Goal: Transaction & Acquisition: Purchase product/service

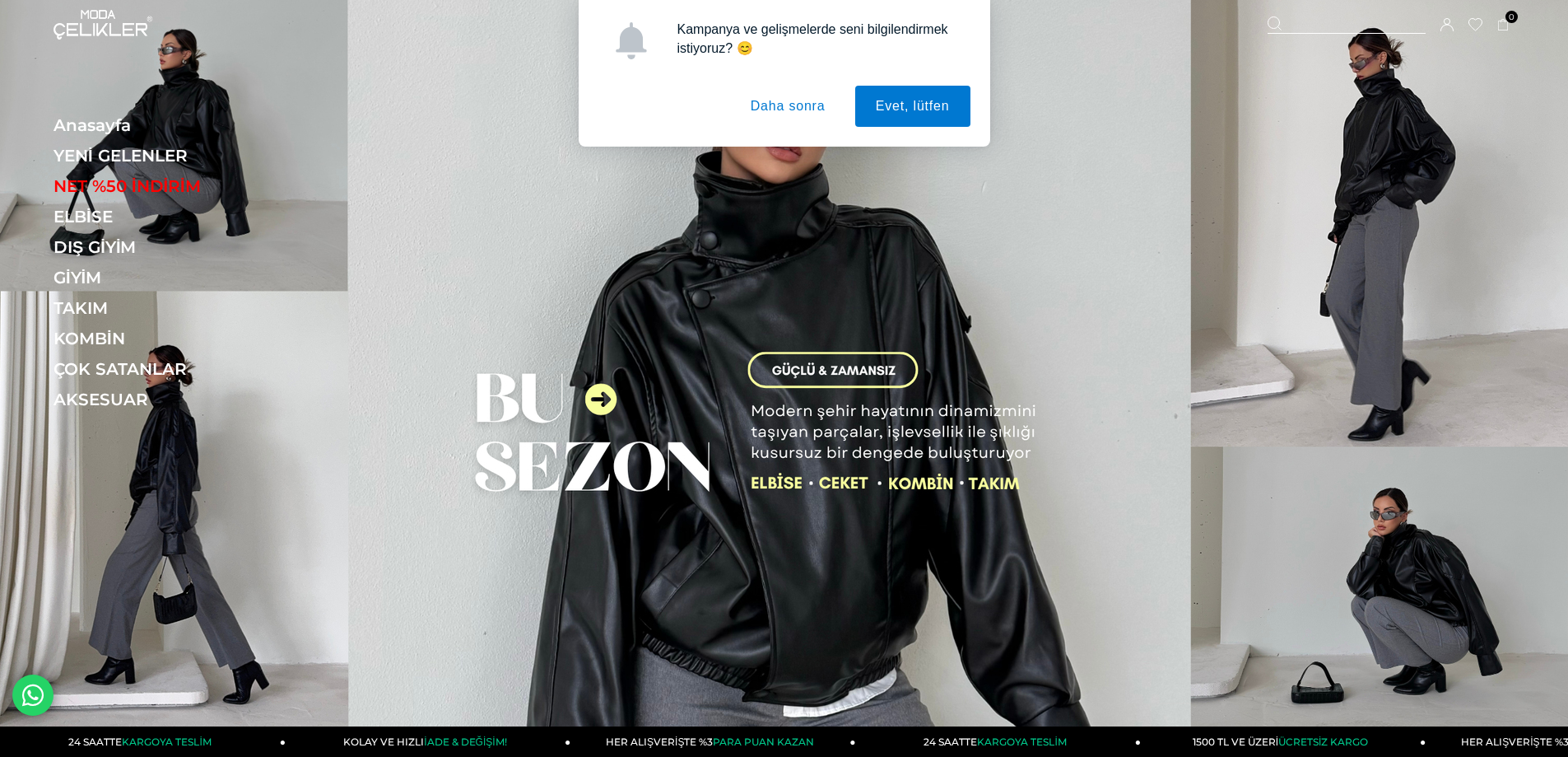
click at [742, 102] on button "Daha sonra" at bounding box center [788, 107] width 116 height 42
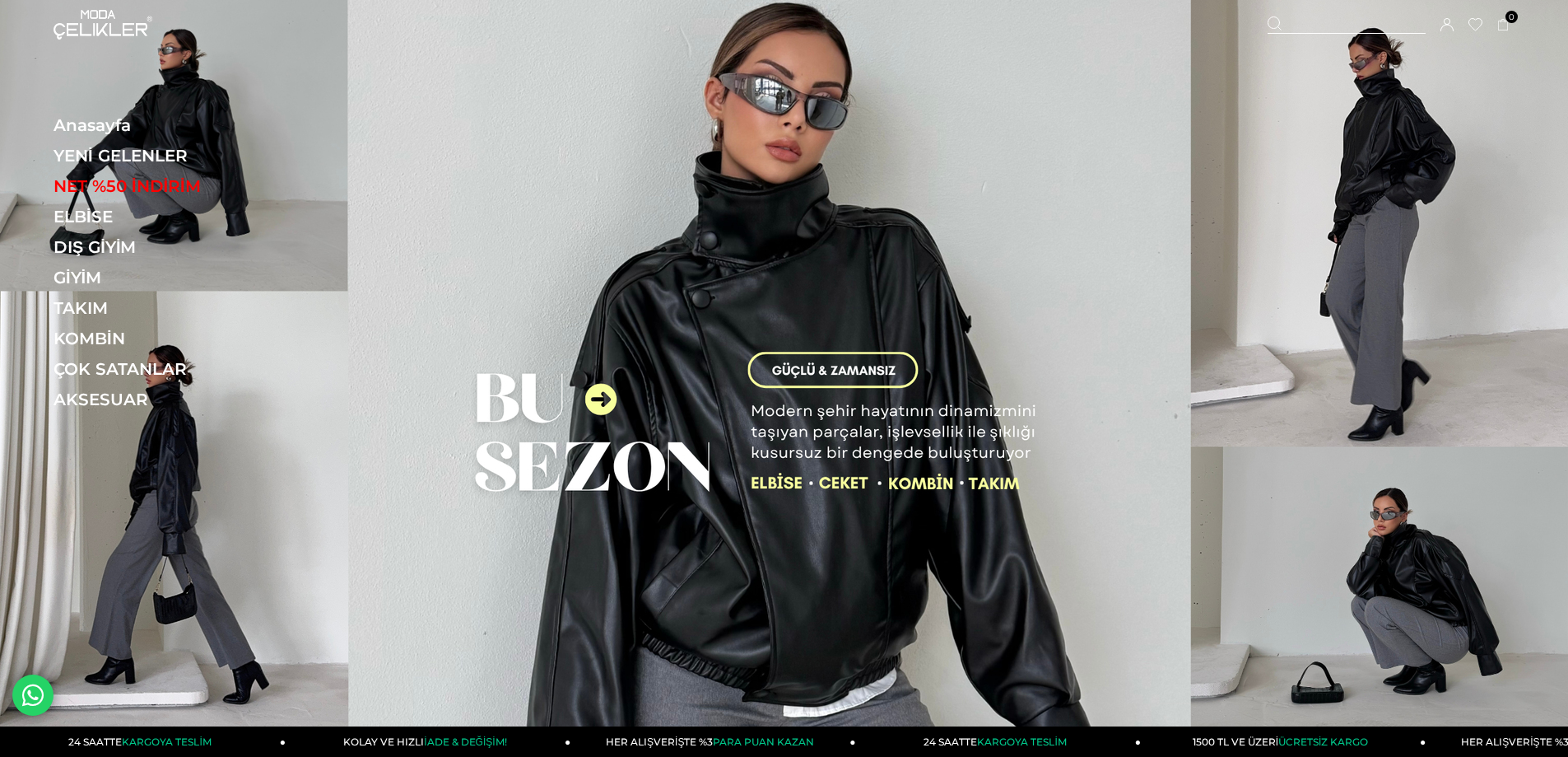
click at [765, 111] on div "Kampanya ve gelişmelerde seni bilgilendirmek istiyoruz? 😊 Evet, lütfen Daha son…" at bounding box center [784, 73] width 1568 height 146
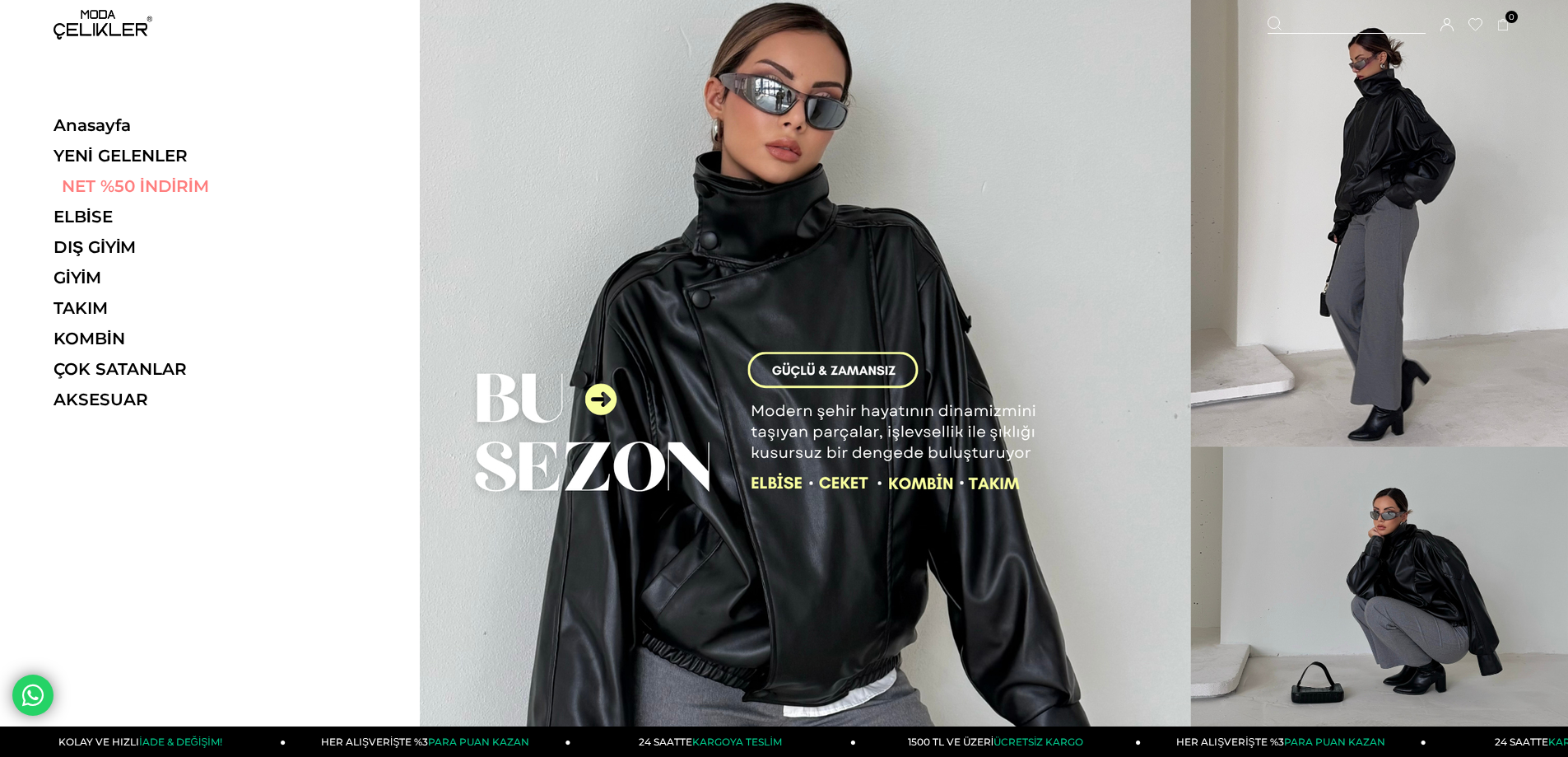
click at [114, 184] on link "NET %50 İNDİRİM" at bounding box center [166, 185] width 226 height 20
drag, startPoint x: 100, startPoint y: 214, endPoint x: 16, endPoint y: 253, distance: 92.6
click at [3, 253] on div "Anasayfa YENİ GELENLER NET %50 İNDİRİM ELBİSE ELBİSE Tüm Elbiseler Yazlık Elbis…" at bounding box center [210, 378] width 420 height 757
click at [103, 280] on link "GİYİM" at bounding box center [166, 277] width 226 height 20
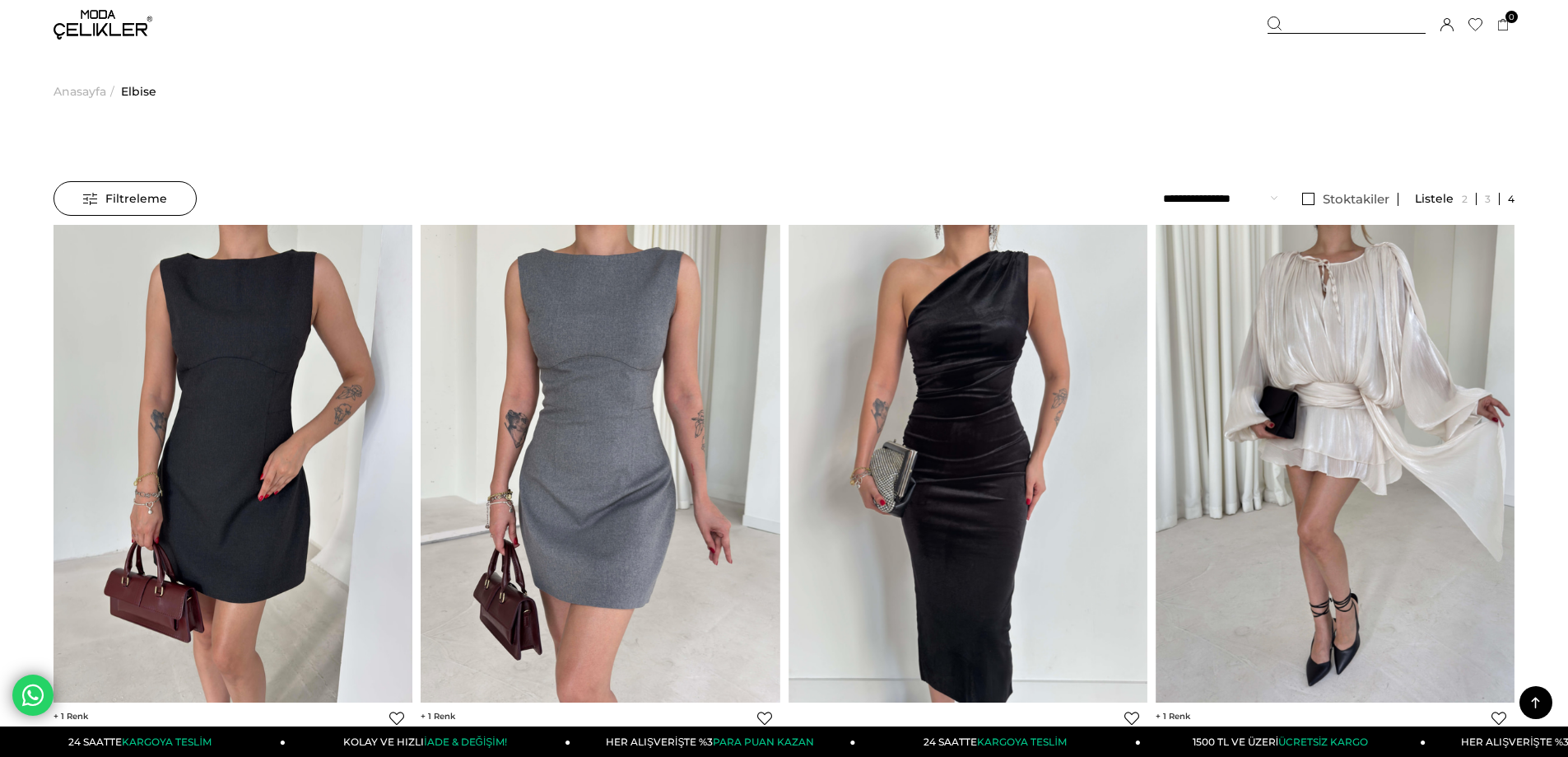
drag, startPoint x: 20, startPoint y: 530, endPoint x: 51, endPoint y: 1, distance: 529.9
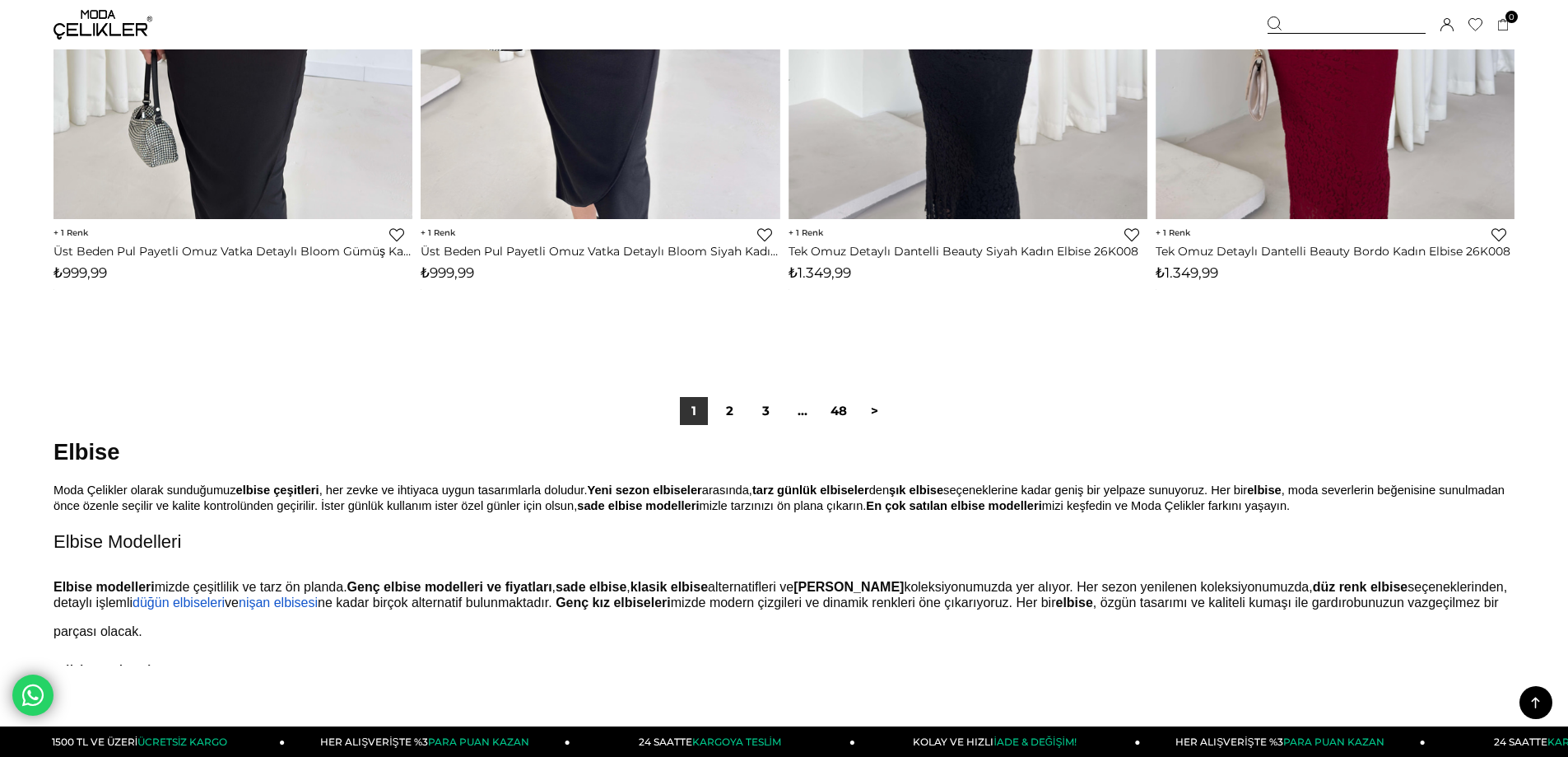
scroll to position [12434, 0]
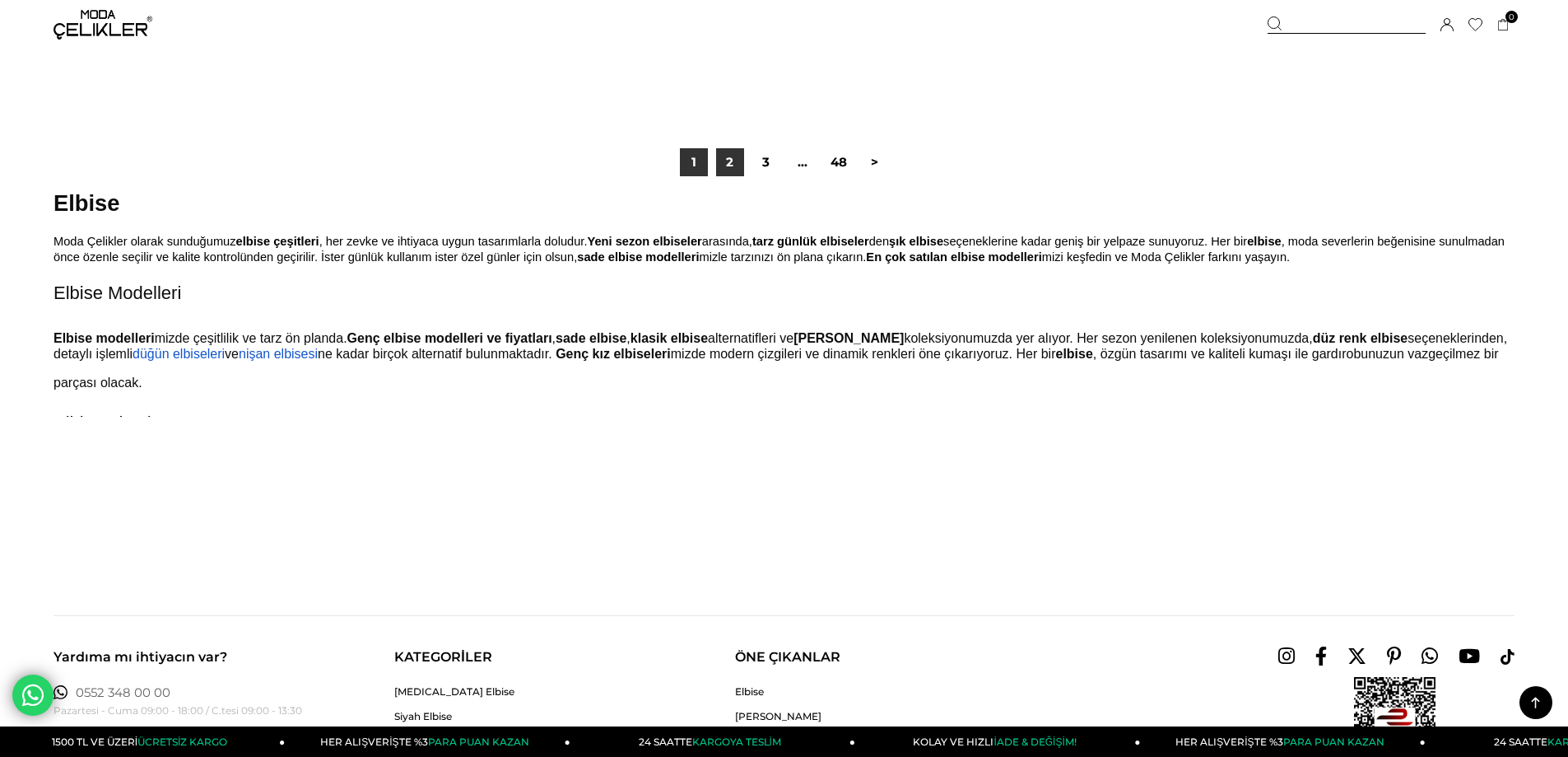
click at [738, 168] on link "2" at bounding box center [730, 162] width 28 height 28
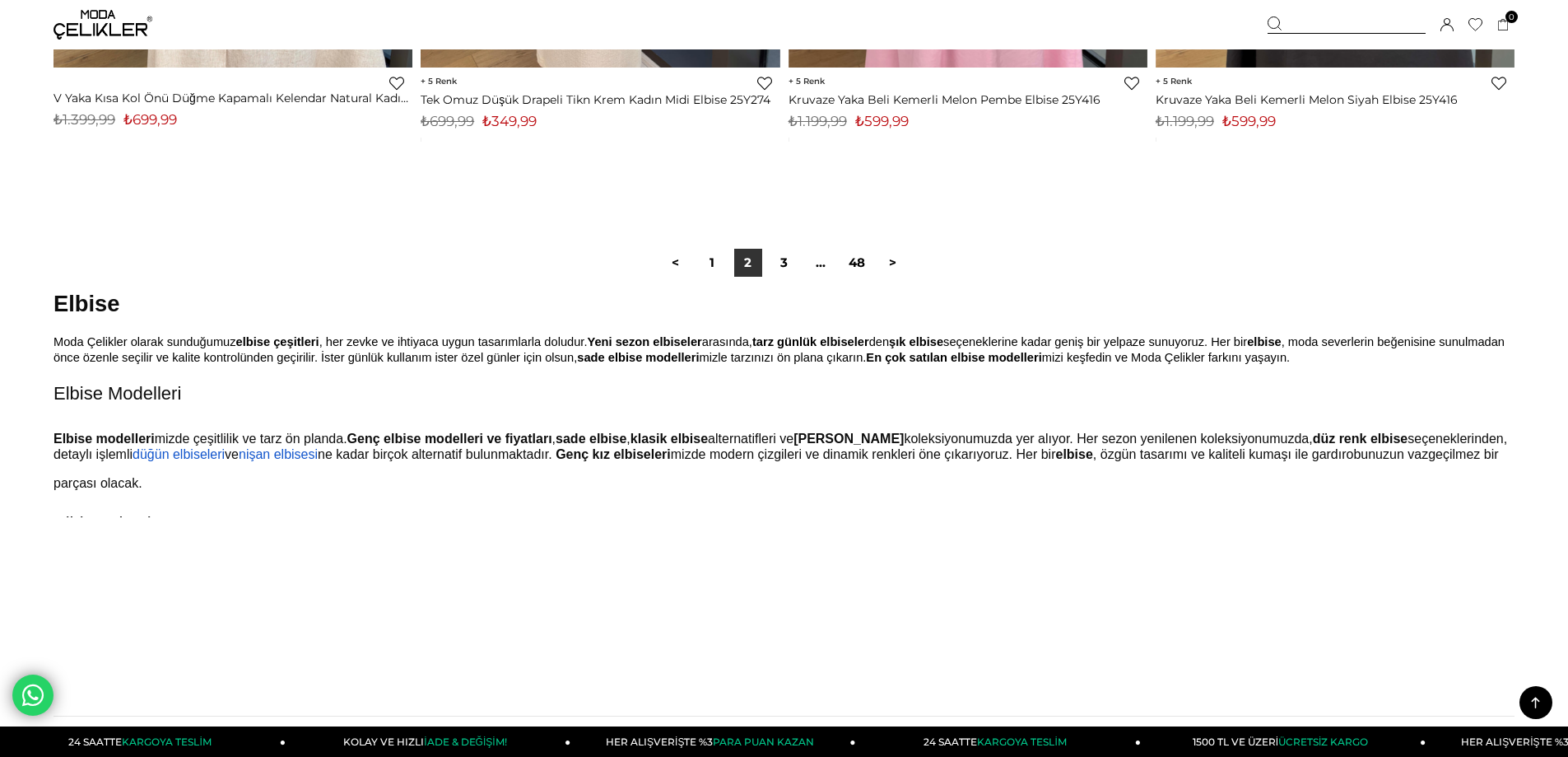
scroll to position [12352, 0]
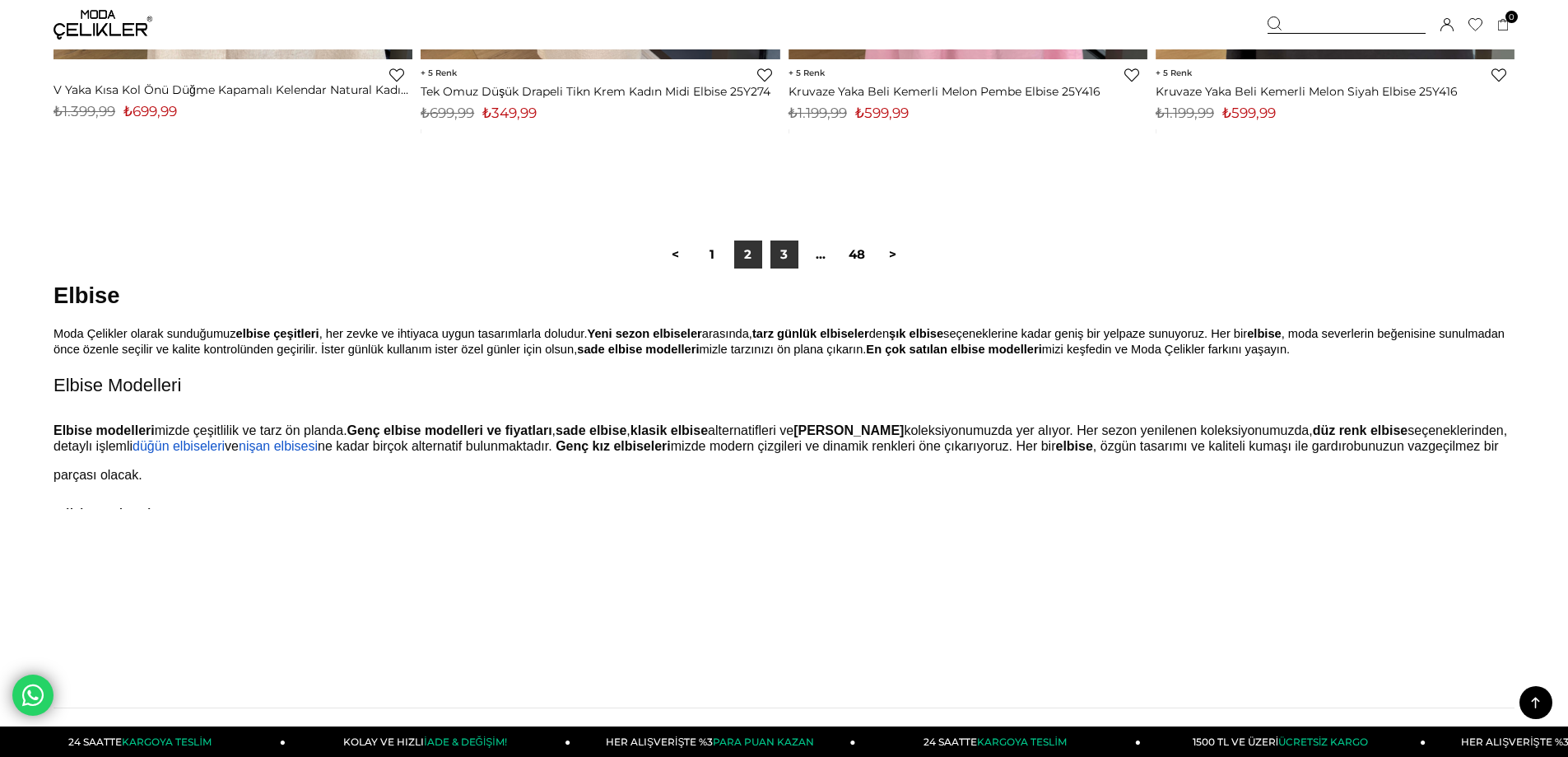
click at [793, 250] on link "3" at bounding box center [784, 255] width 28 height 28
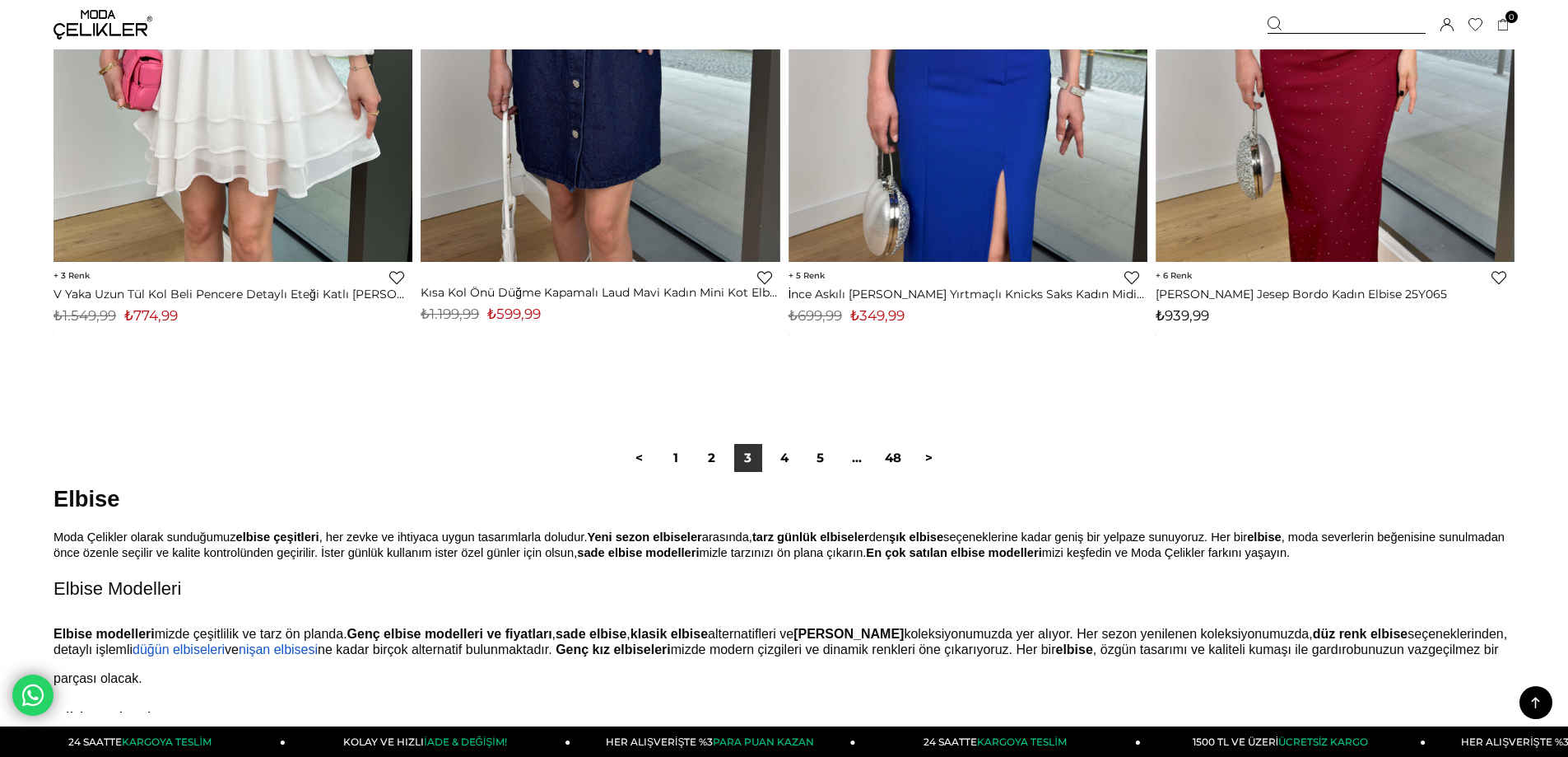
scroll to position [12434, 0]
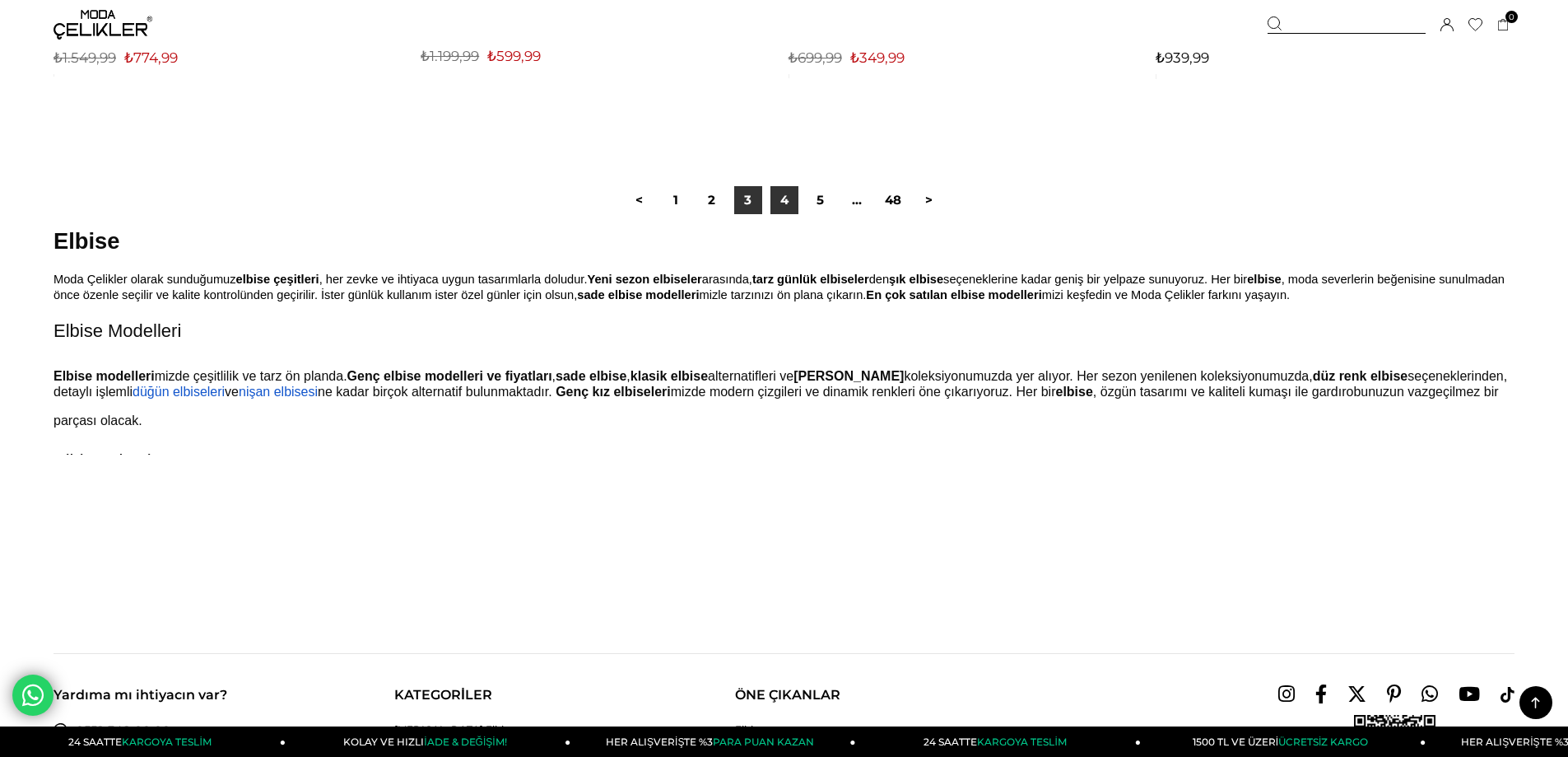
click at [776, 210] on link "4" at bounding box center [784, 200] width 28 height 28
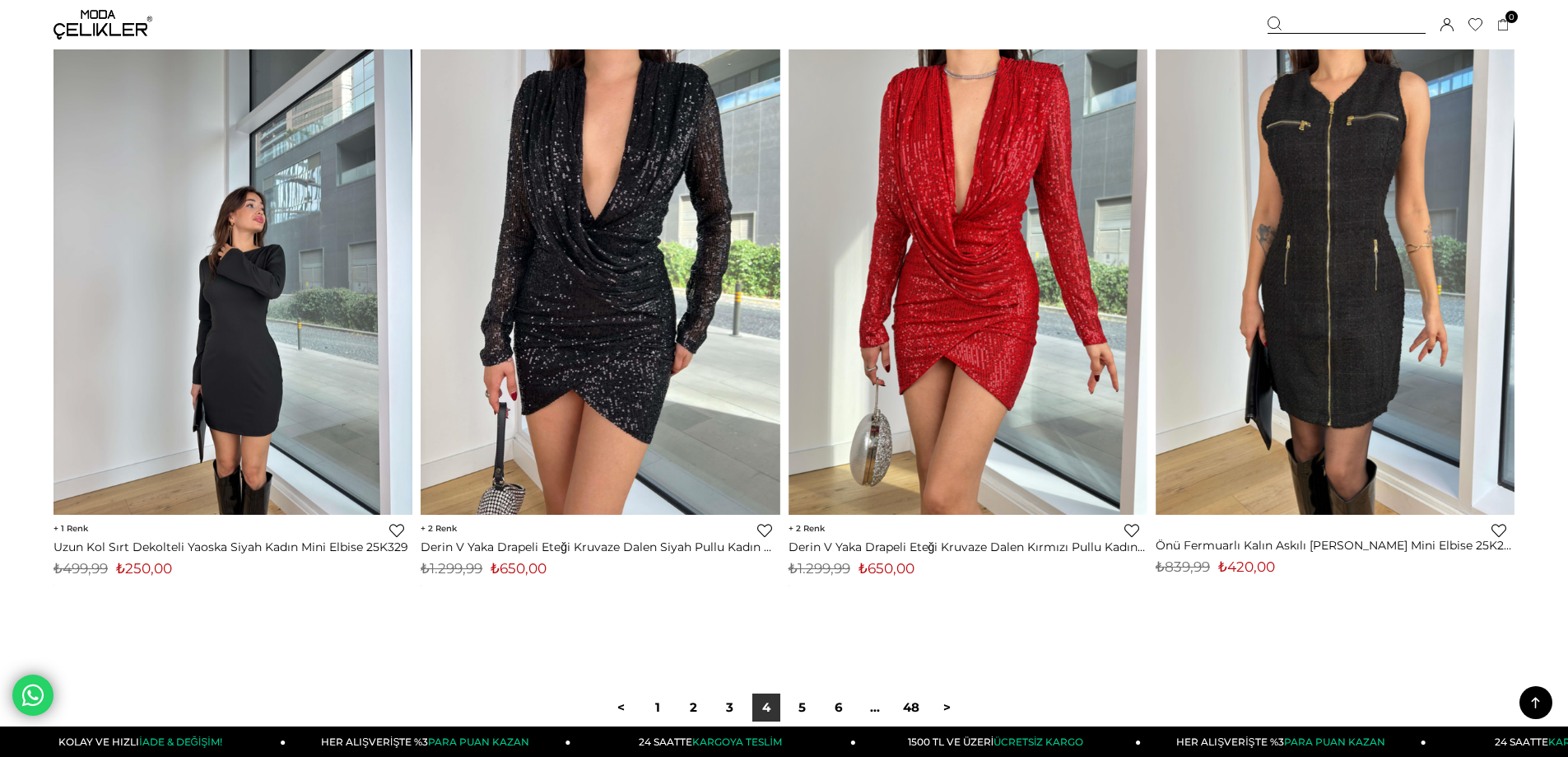
scroll to position [11940, 0]
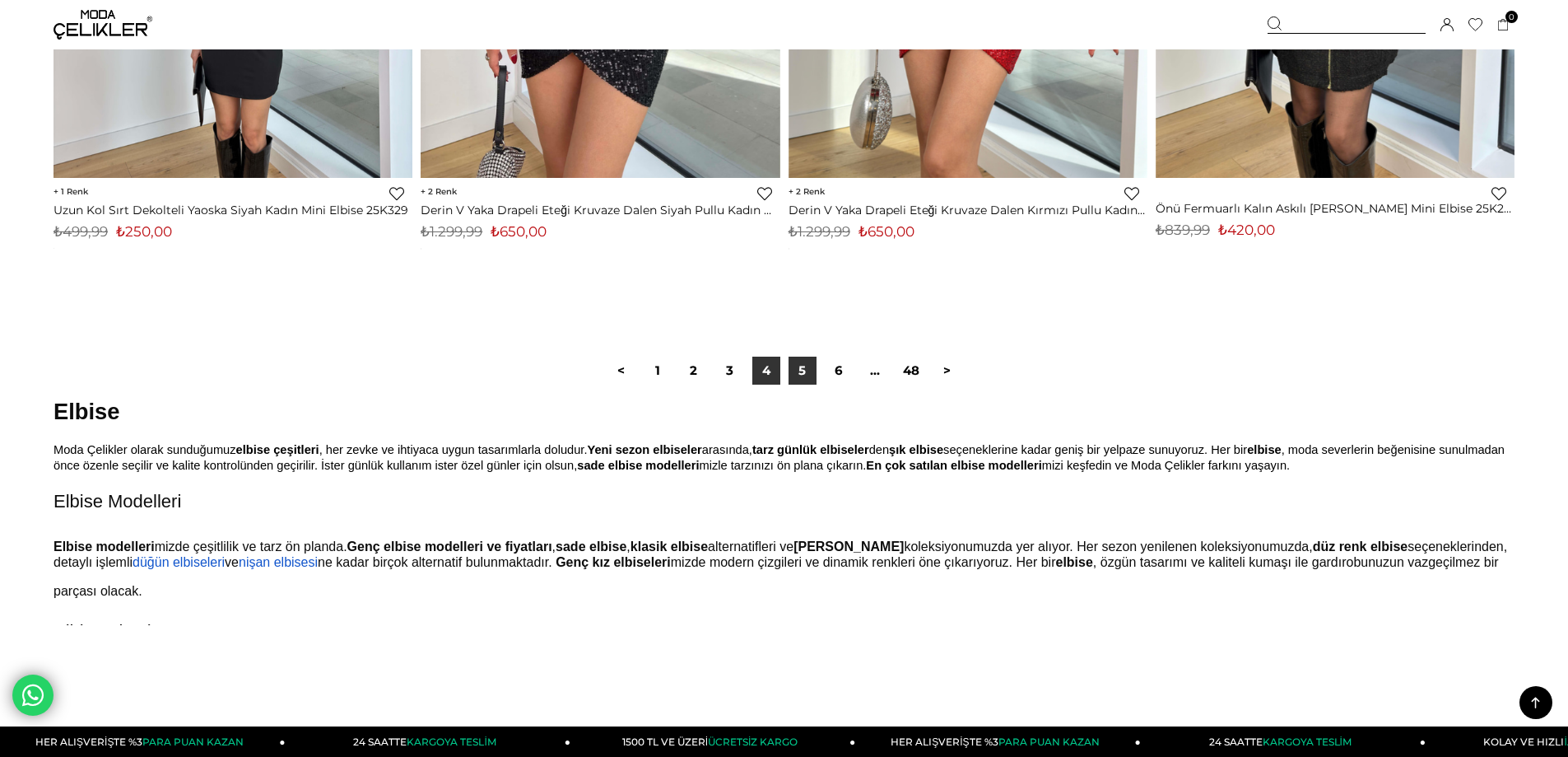
click at [798, 379] on link "5" at bounding box center [803, 371] width 28 height 28
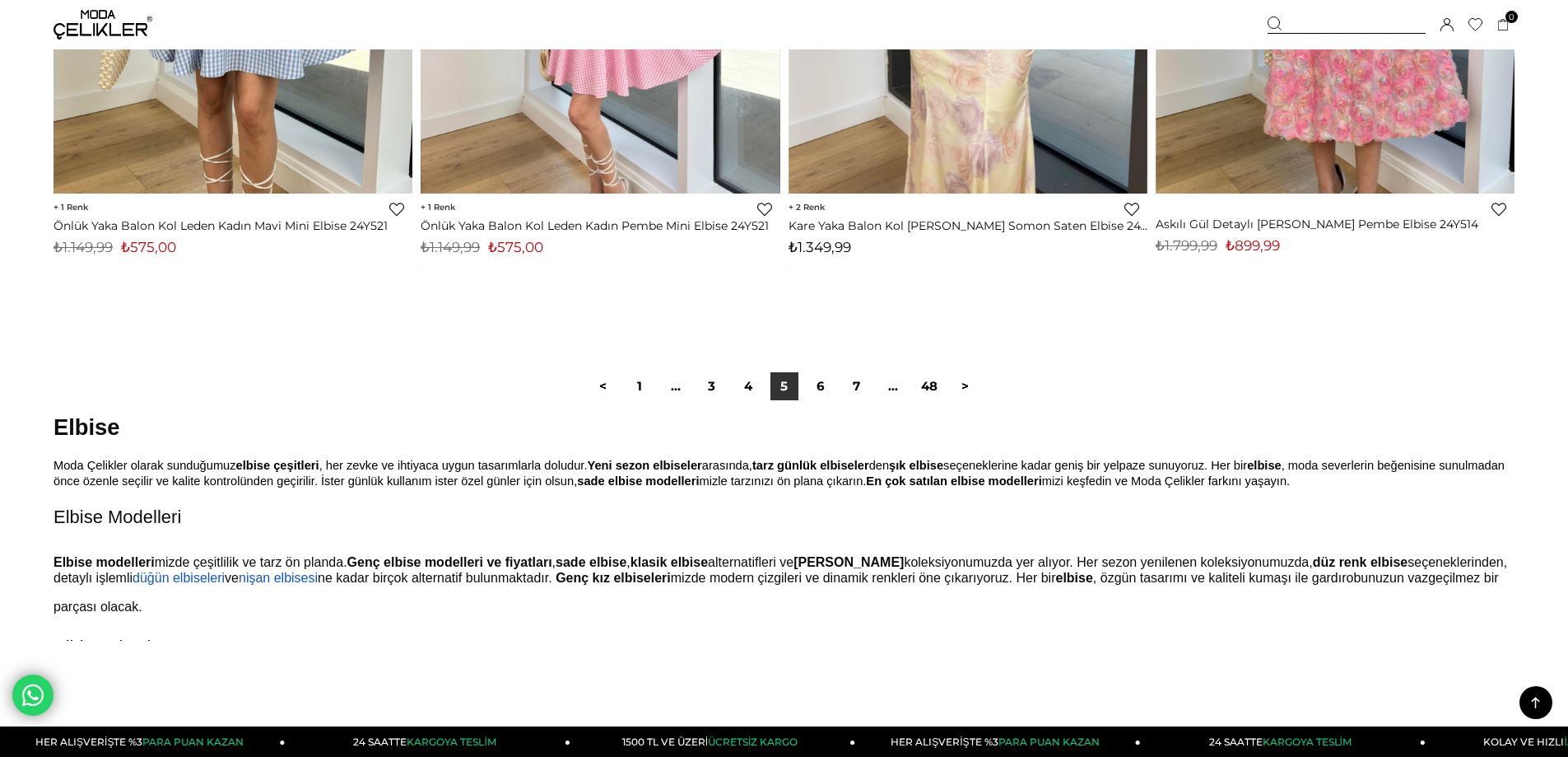
scroll to position [12516, 0]
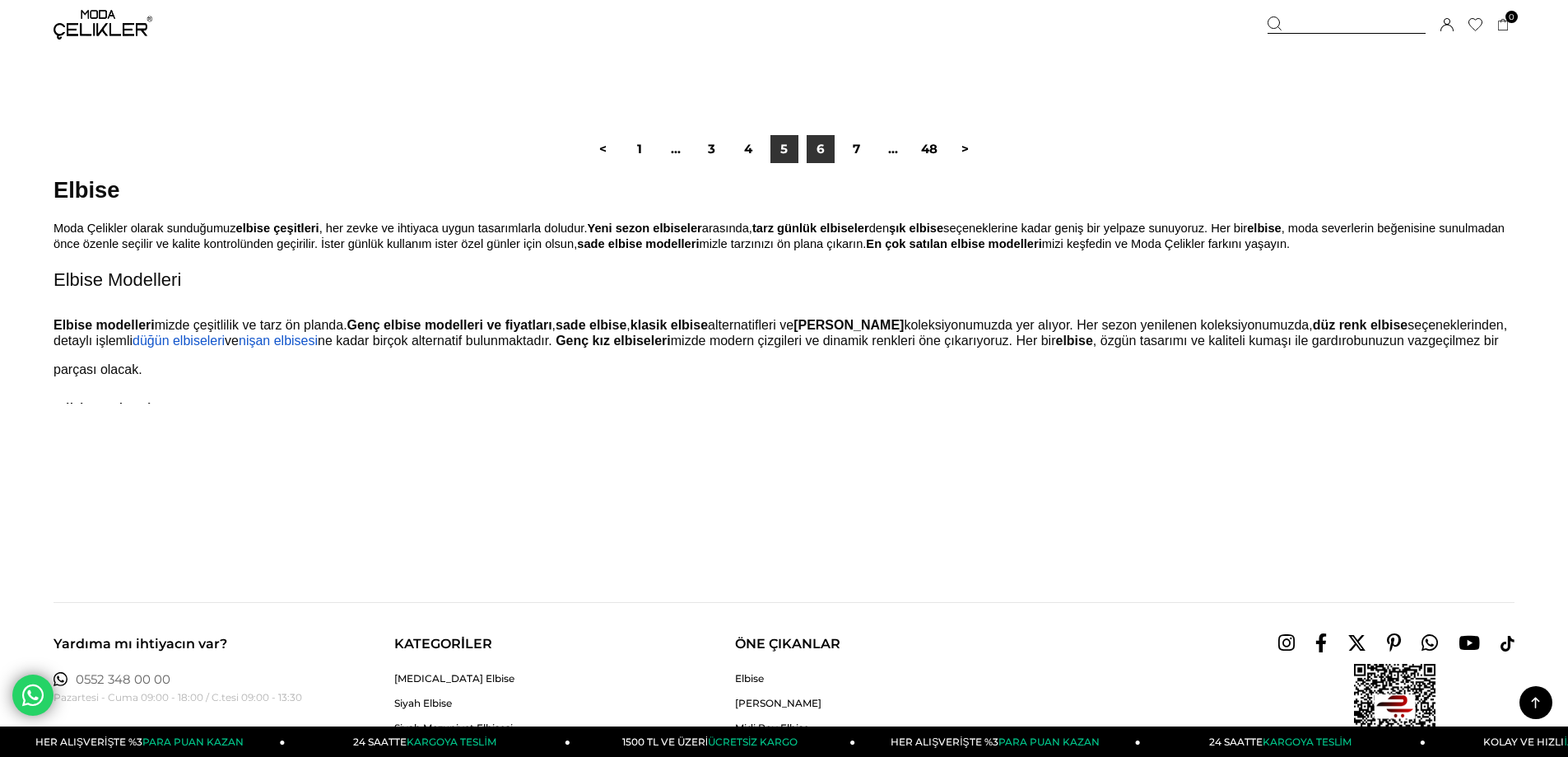
click at [824, 149] on link "6" at bounding box center [821, 149] width 28 height 28
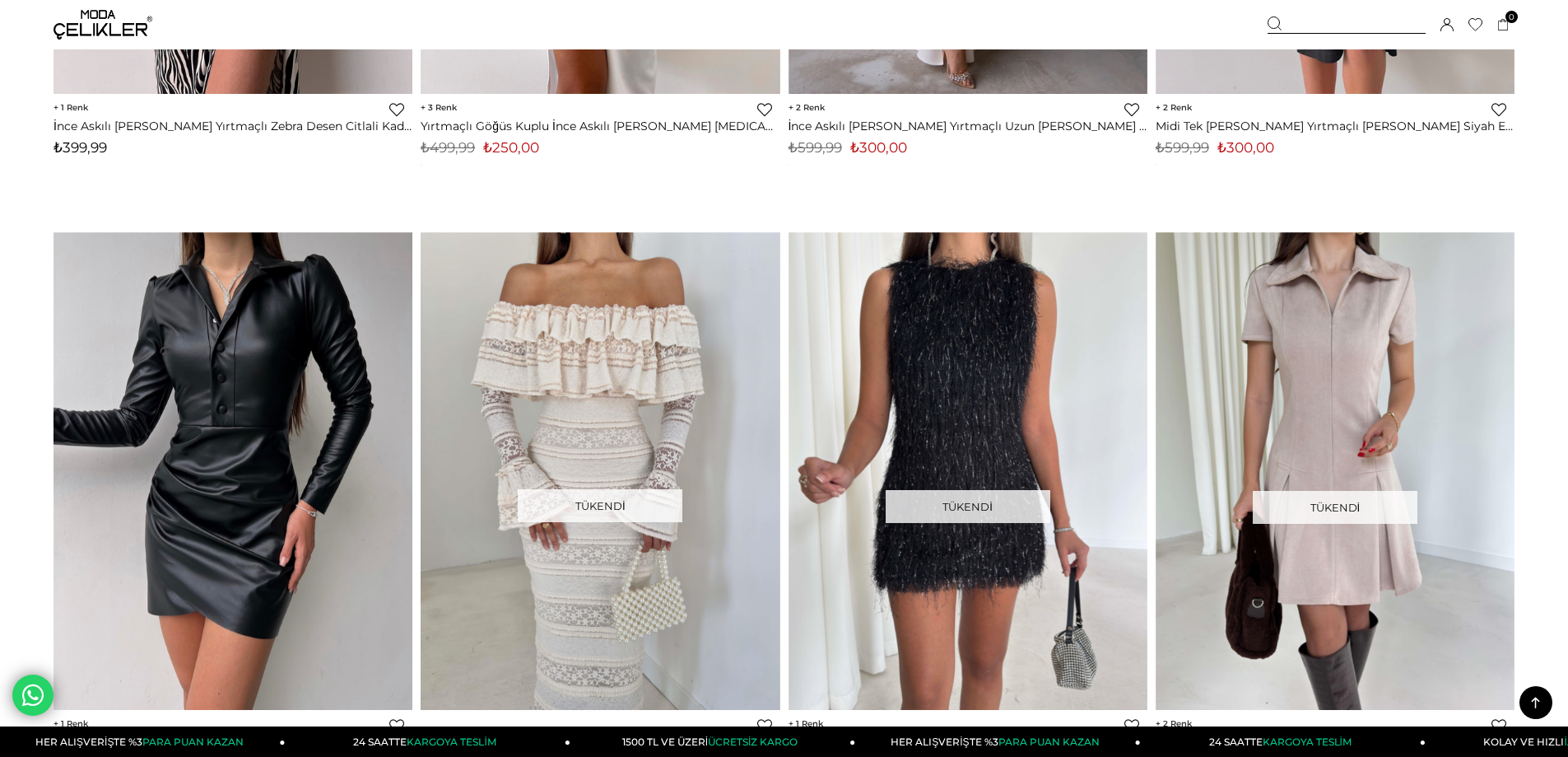
scroll to position [10129, 0]
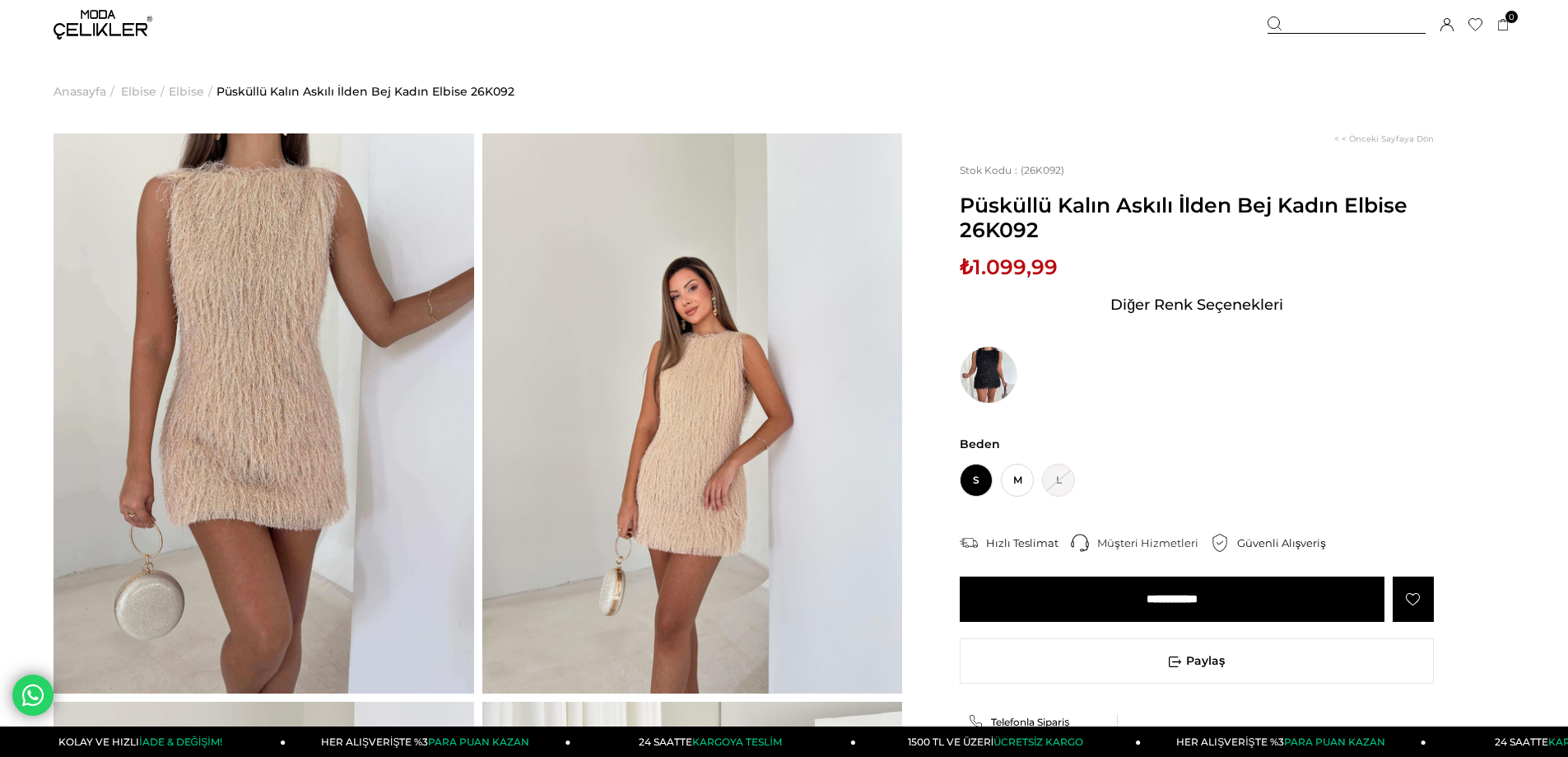
drag, startPoint x: 1074, startPoint y: 595, endPoint x: 489, endPoint y: 267, distance: 670.7
click at [1074, 596] on input "**********" at bounding box center [1172, 598] width 425 height 45
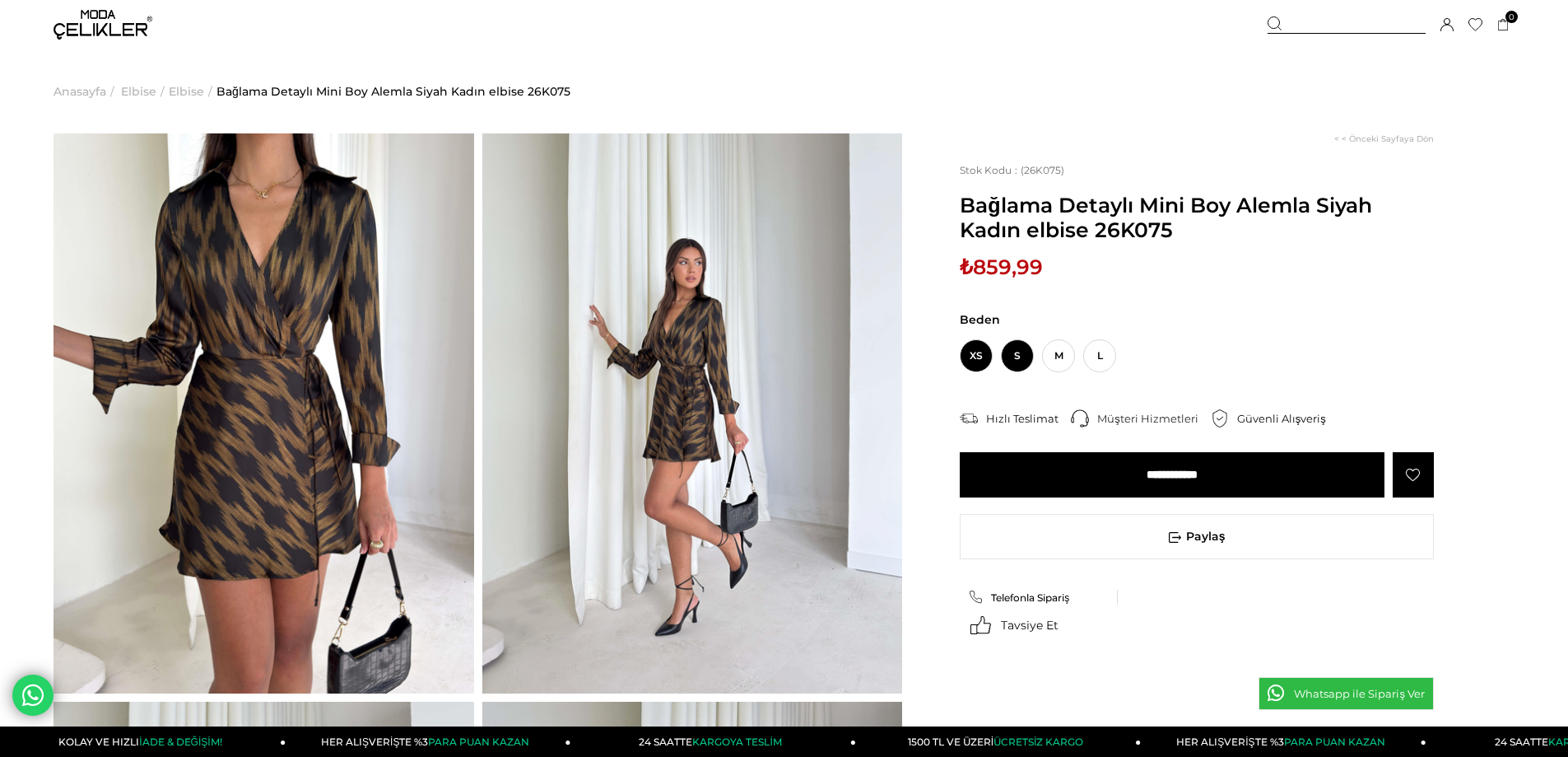
click at [1014, 352] on span "S" at bounding box center [1017, 356] width 33 height 33
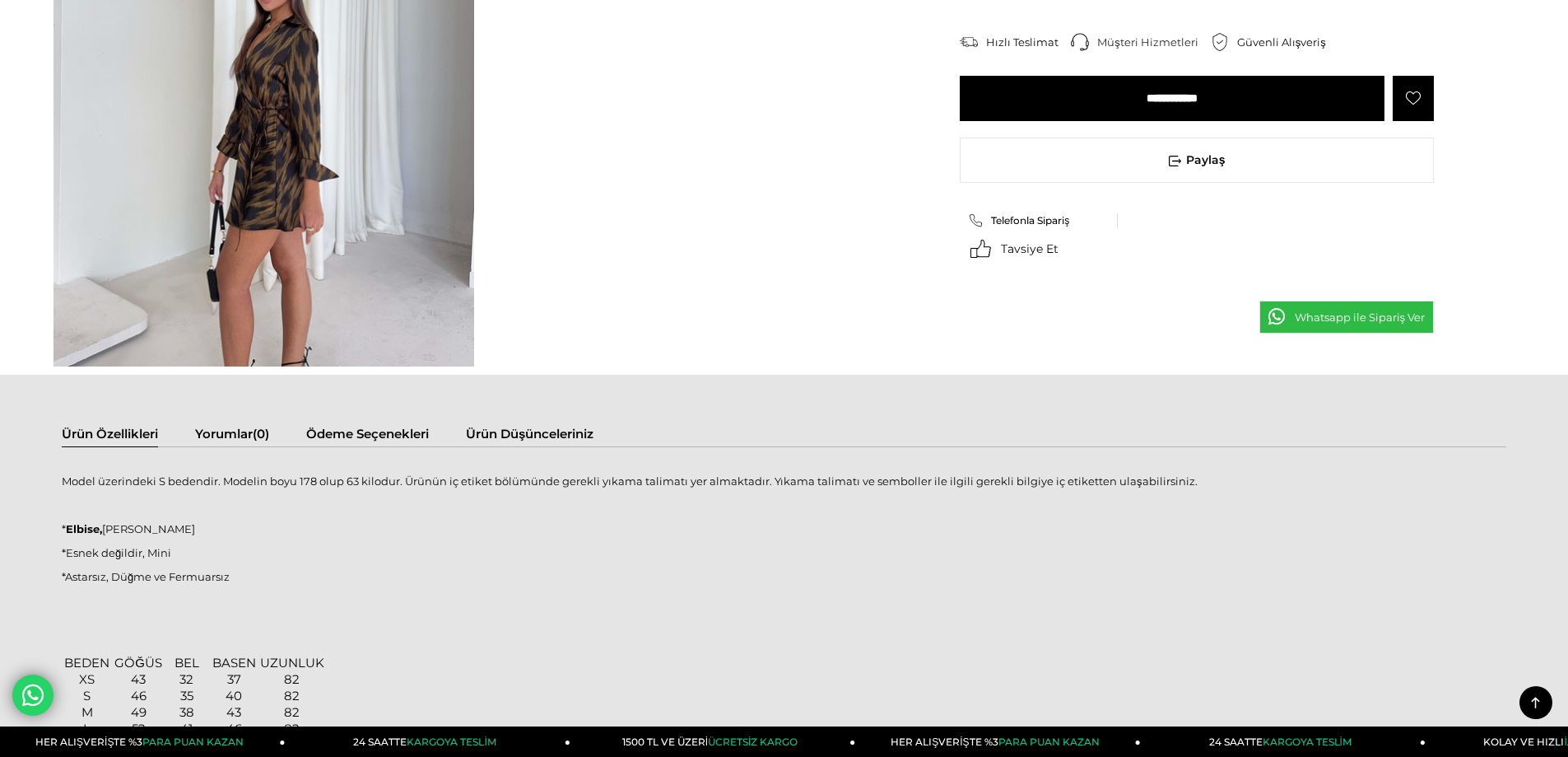
scroll to position [1317, 0]
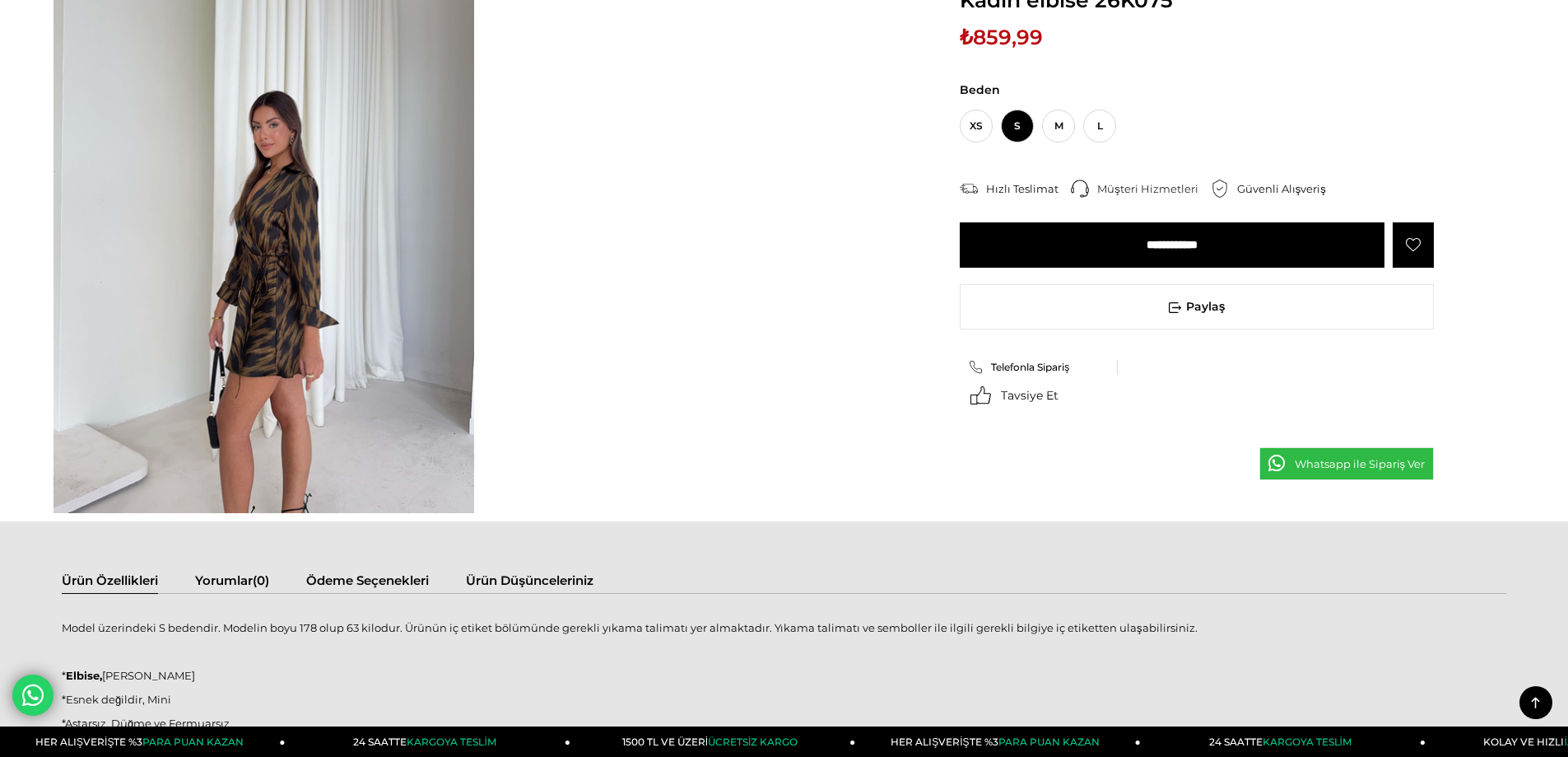
drag, startPoint x: 1111, startPoint y: 246, endPoint x: 902, endPoint y: 285, distance: 212.6
click at [1116, 246] on input "**********" at bounding box center [1172, 245] width 425 height 45
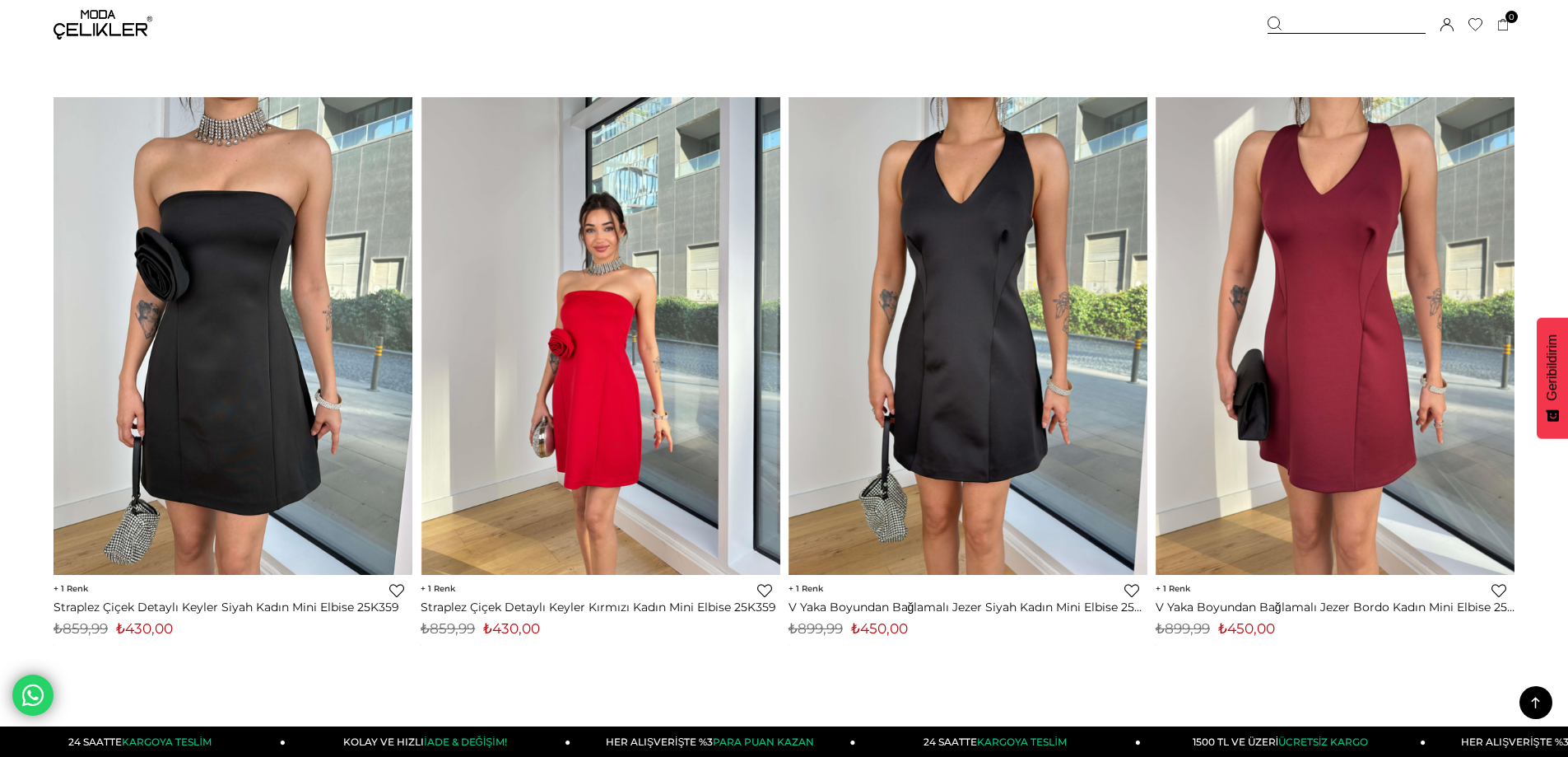
scroll to position [12494, 0]
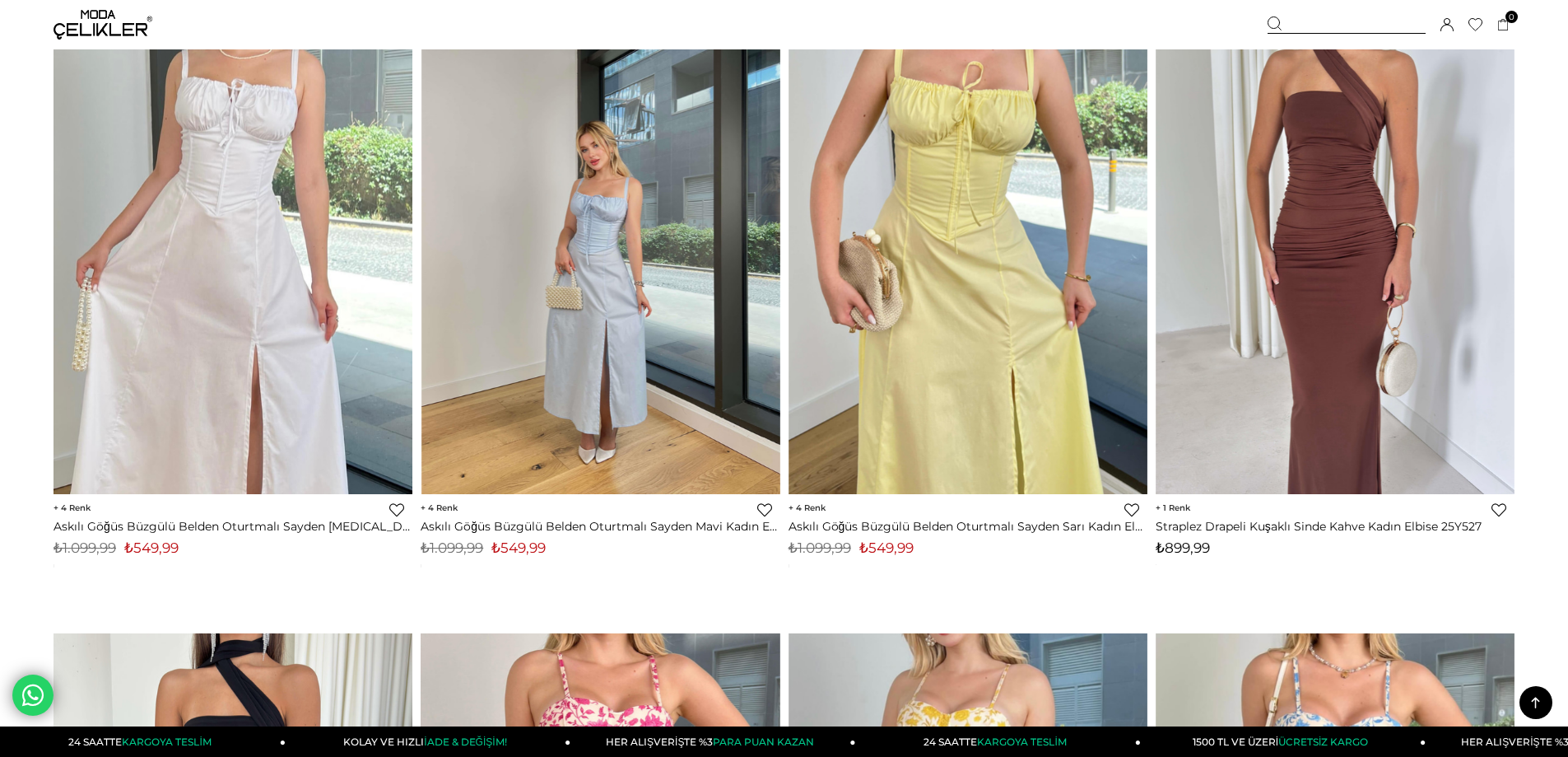
scroll to position [2059, 0]
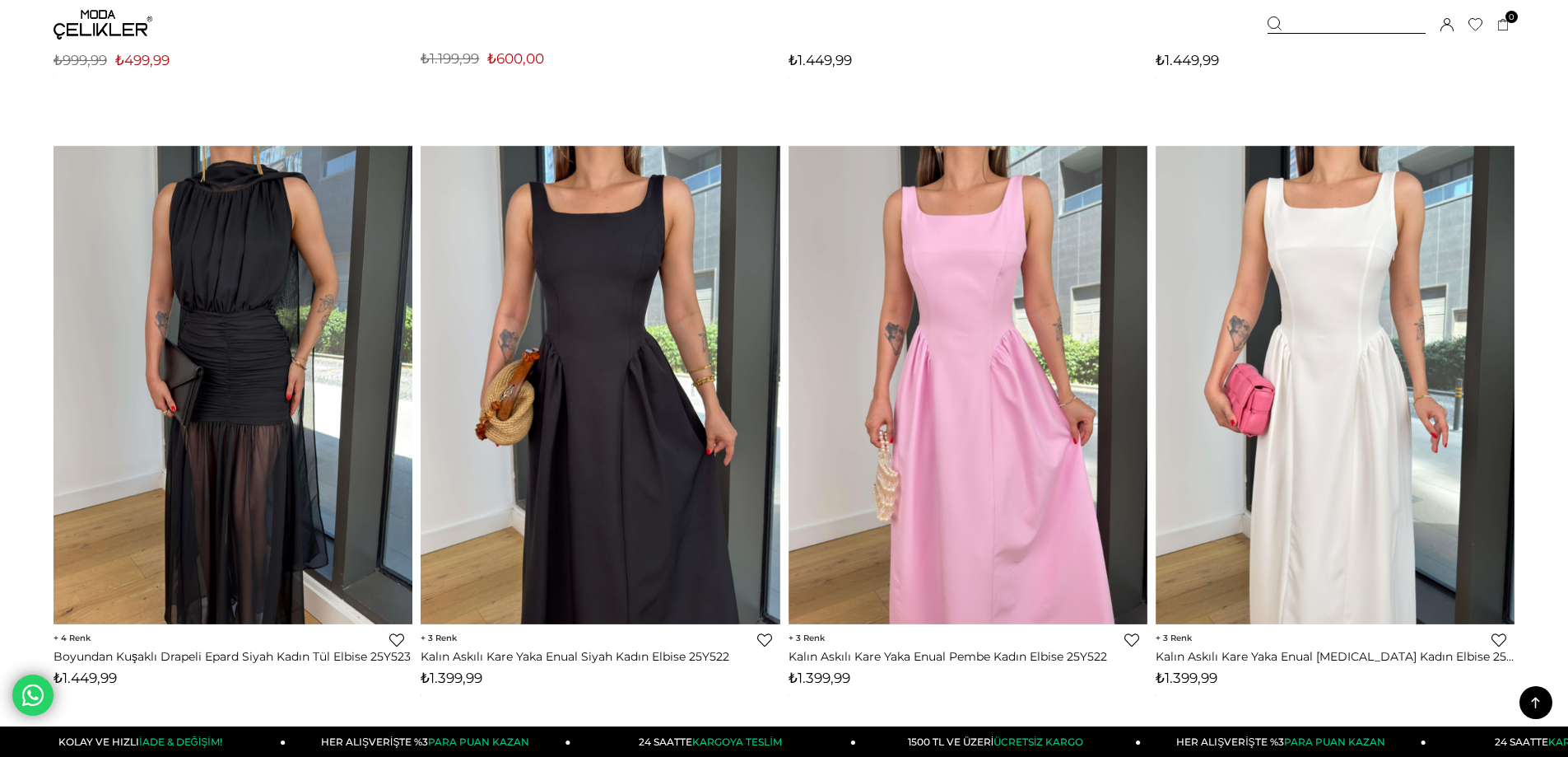
scroll to position [4406, 0]
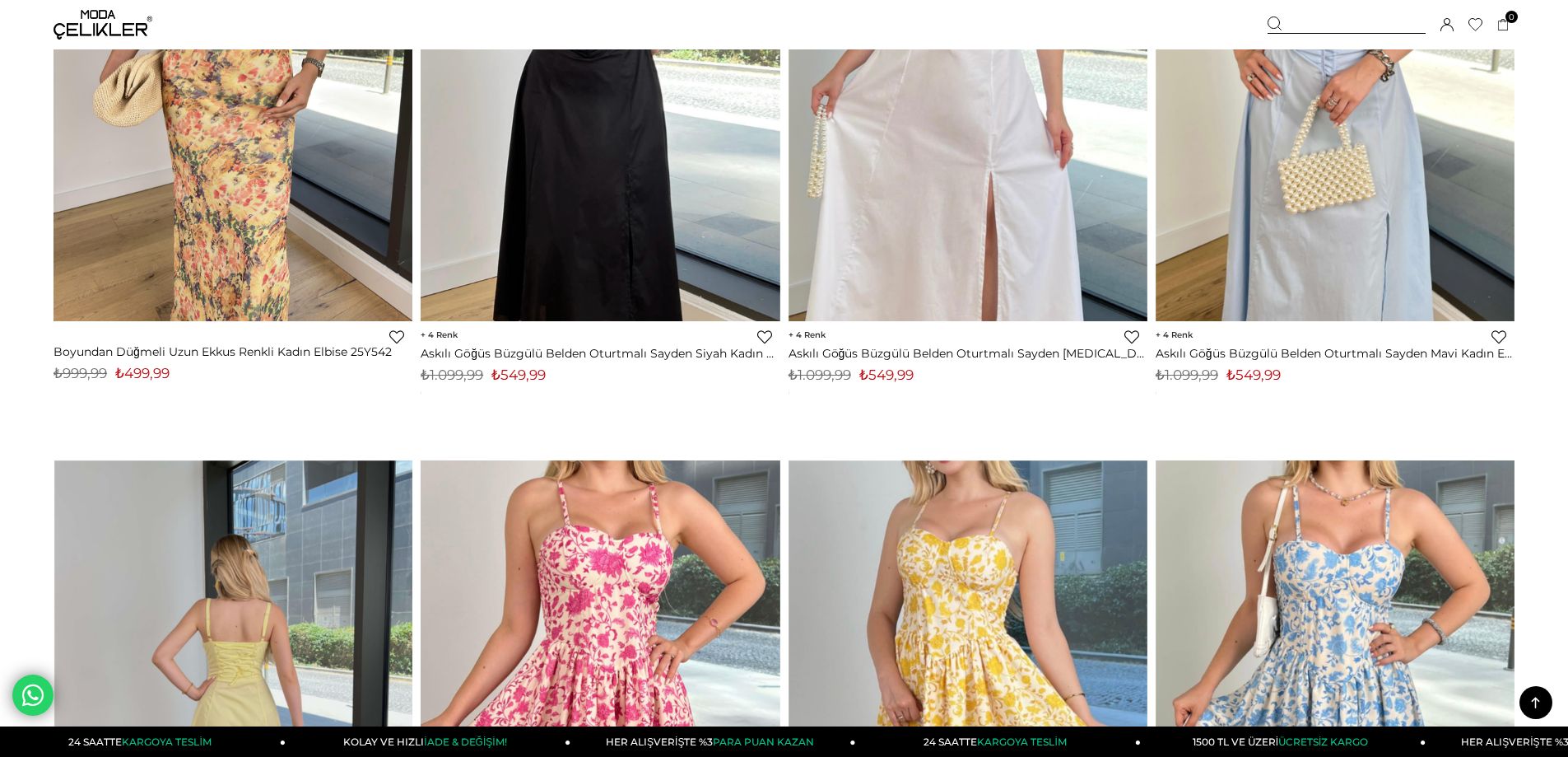
scroll to position [576, 0]
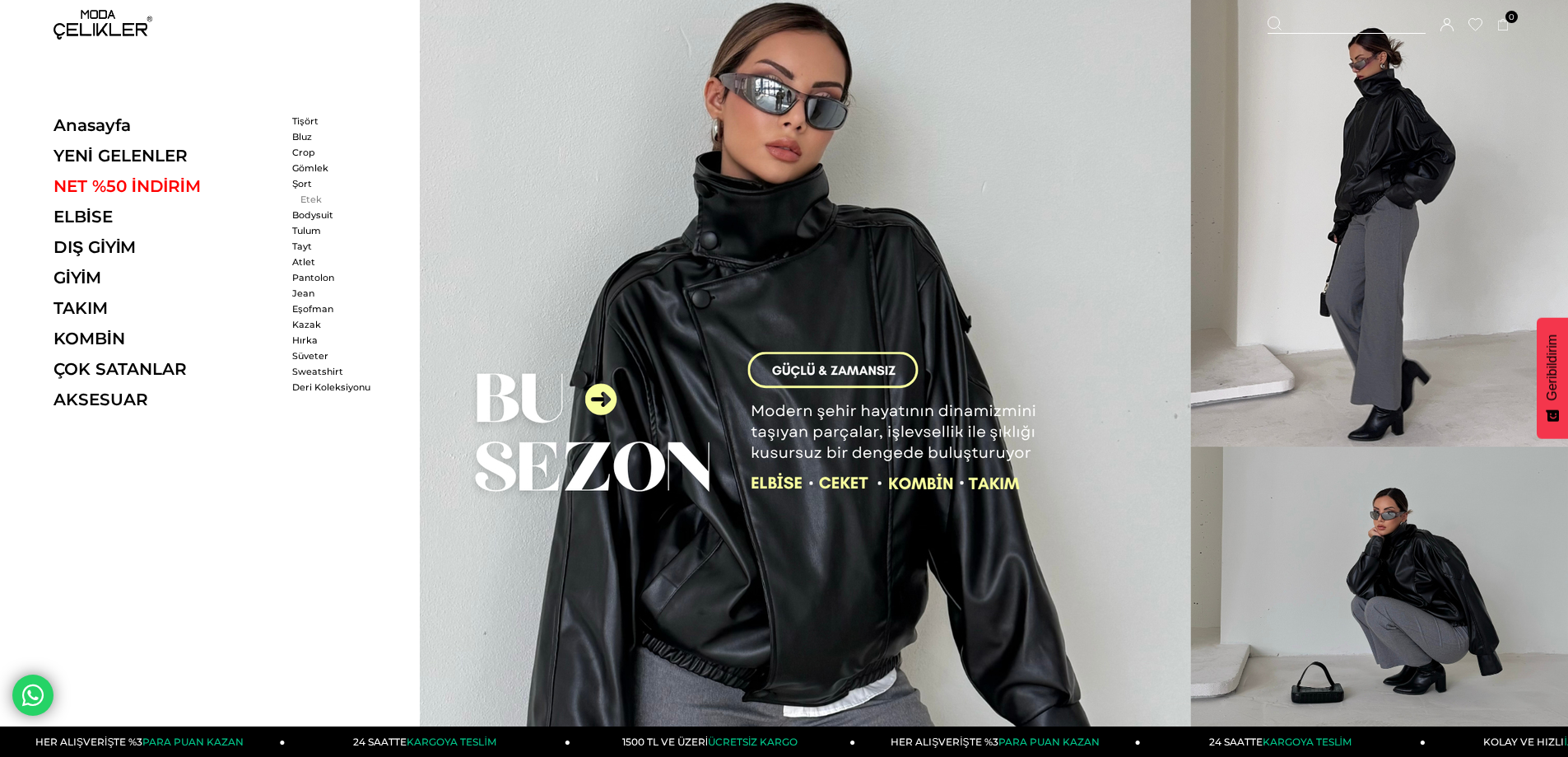
click at [294, 201] on link "Etek" at bounding box center [339, 198] width 94 height 11
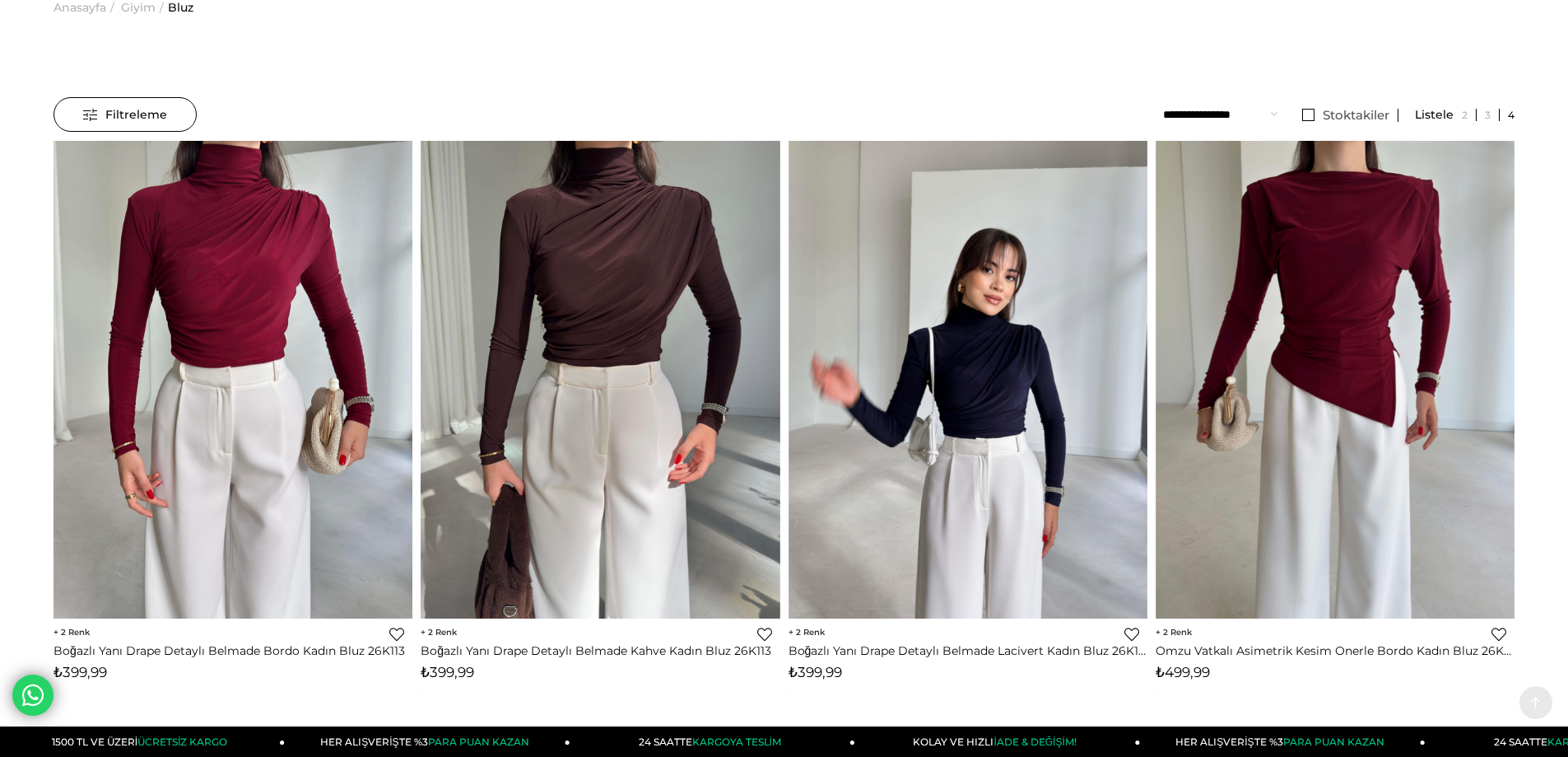
scroll to position [82, 0]
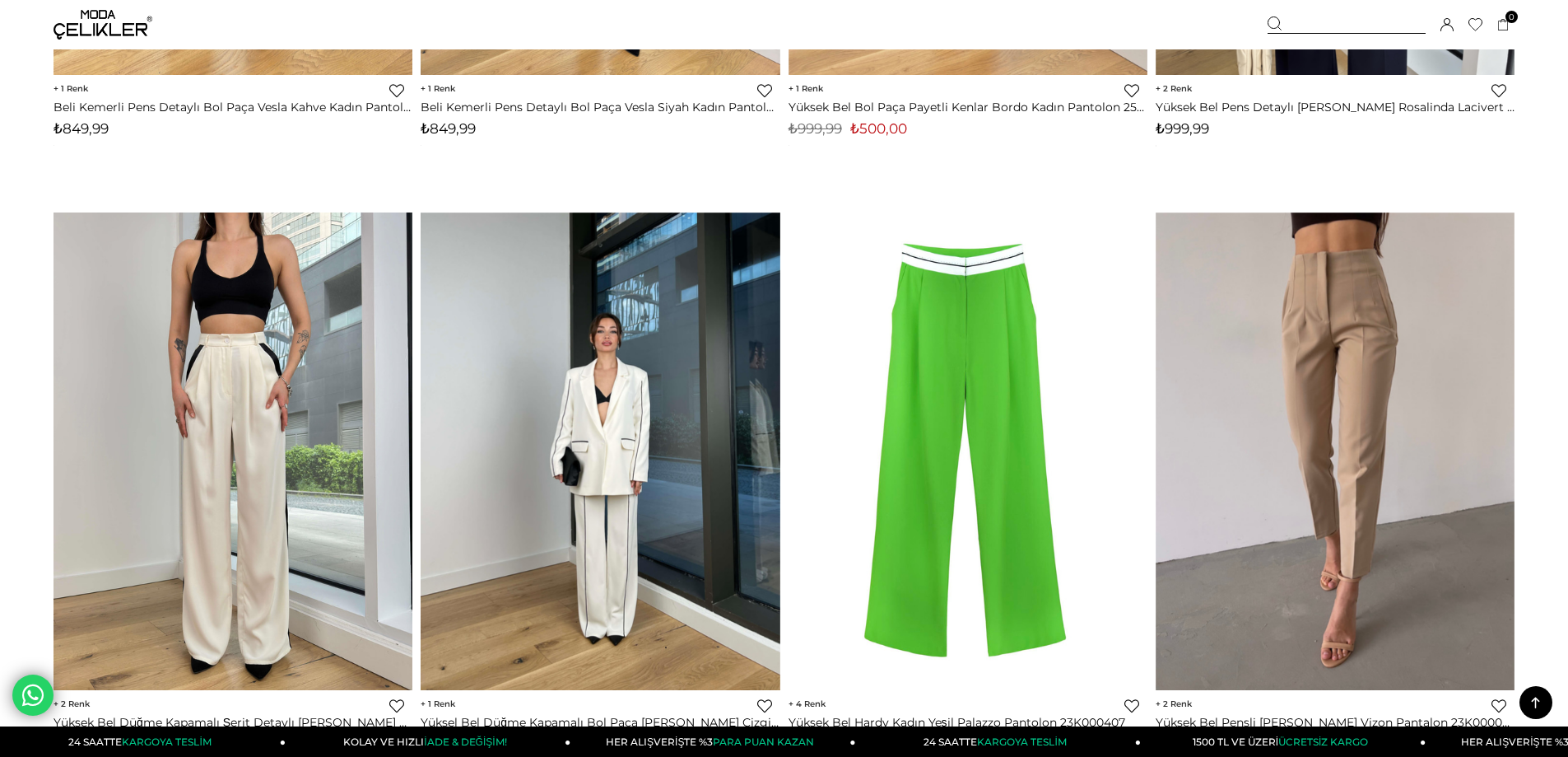
scroll to position [4282, 0]
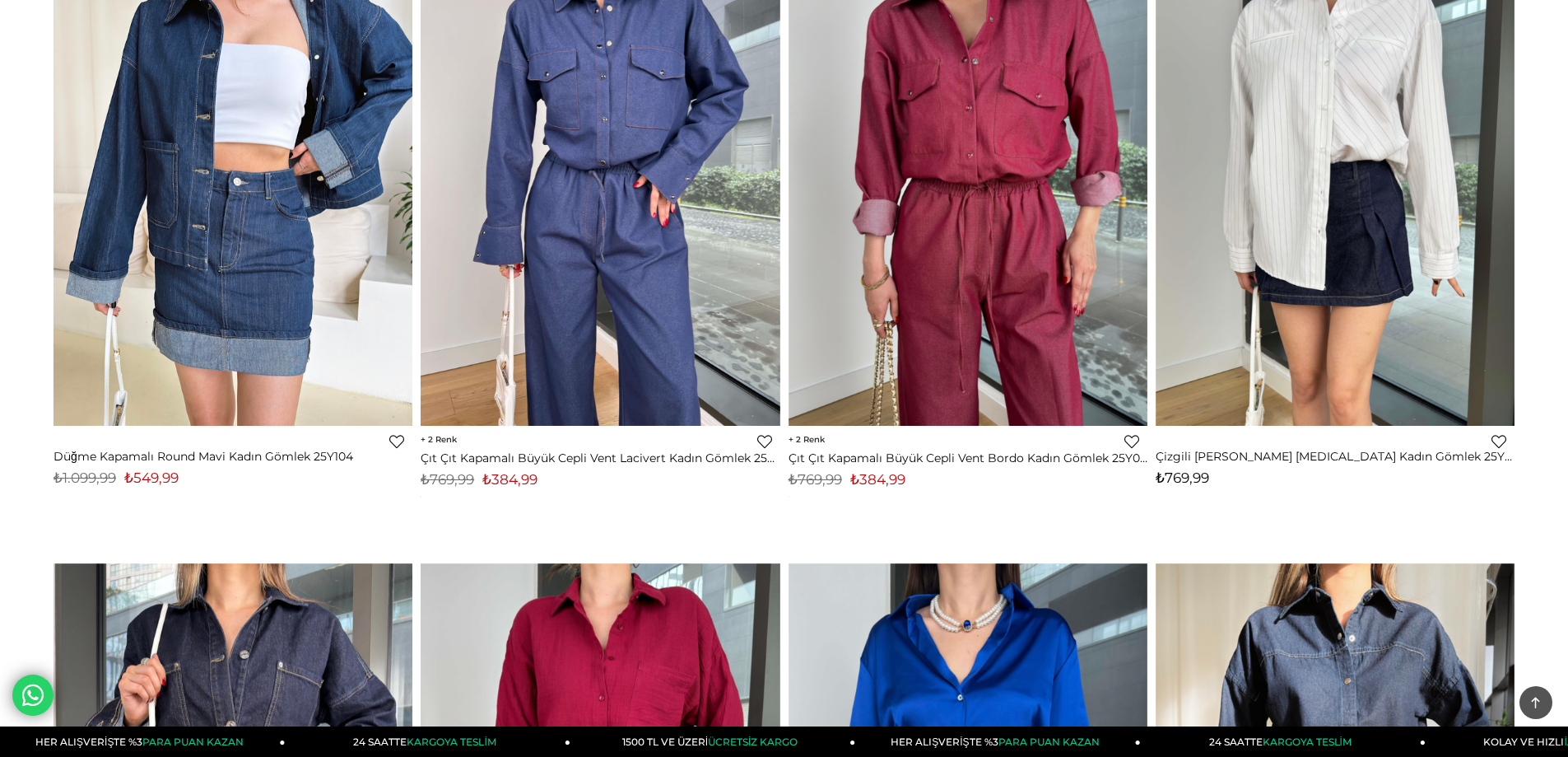
scroll to position [59, 0]
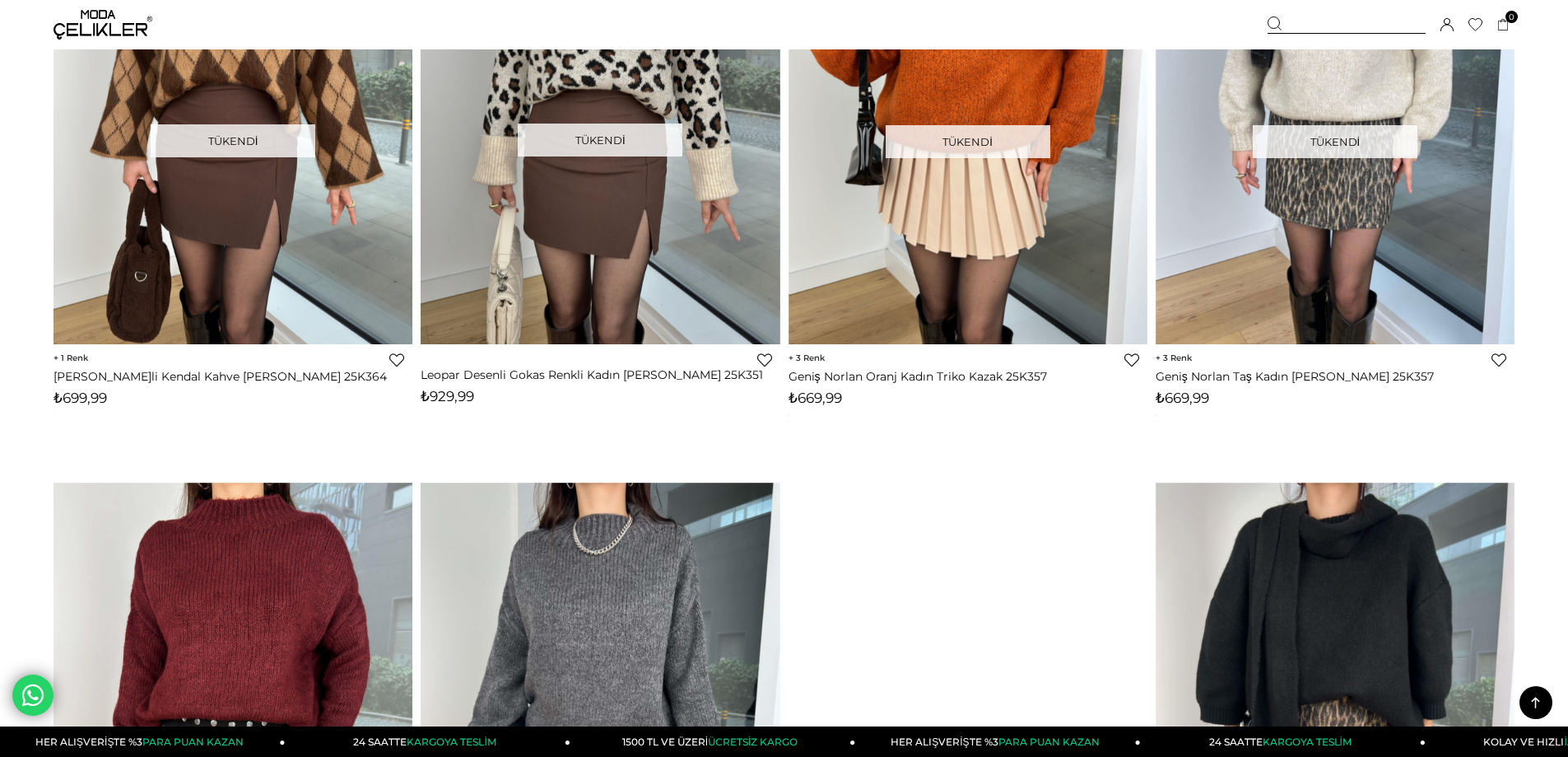
scroll to position [1071, 0]
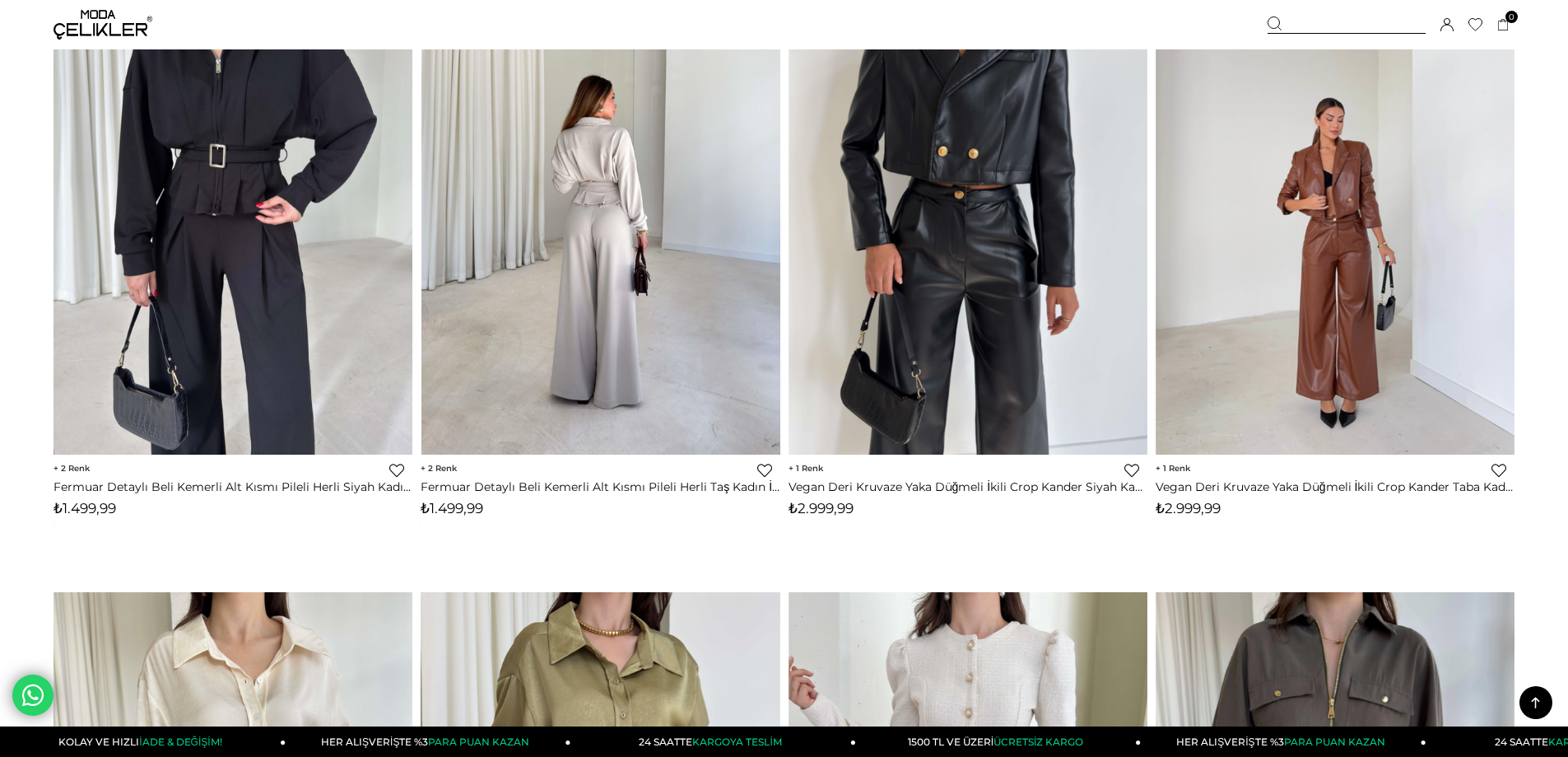
scroll to position [2552, 0]
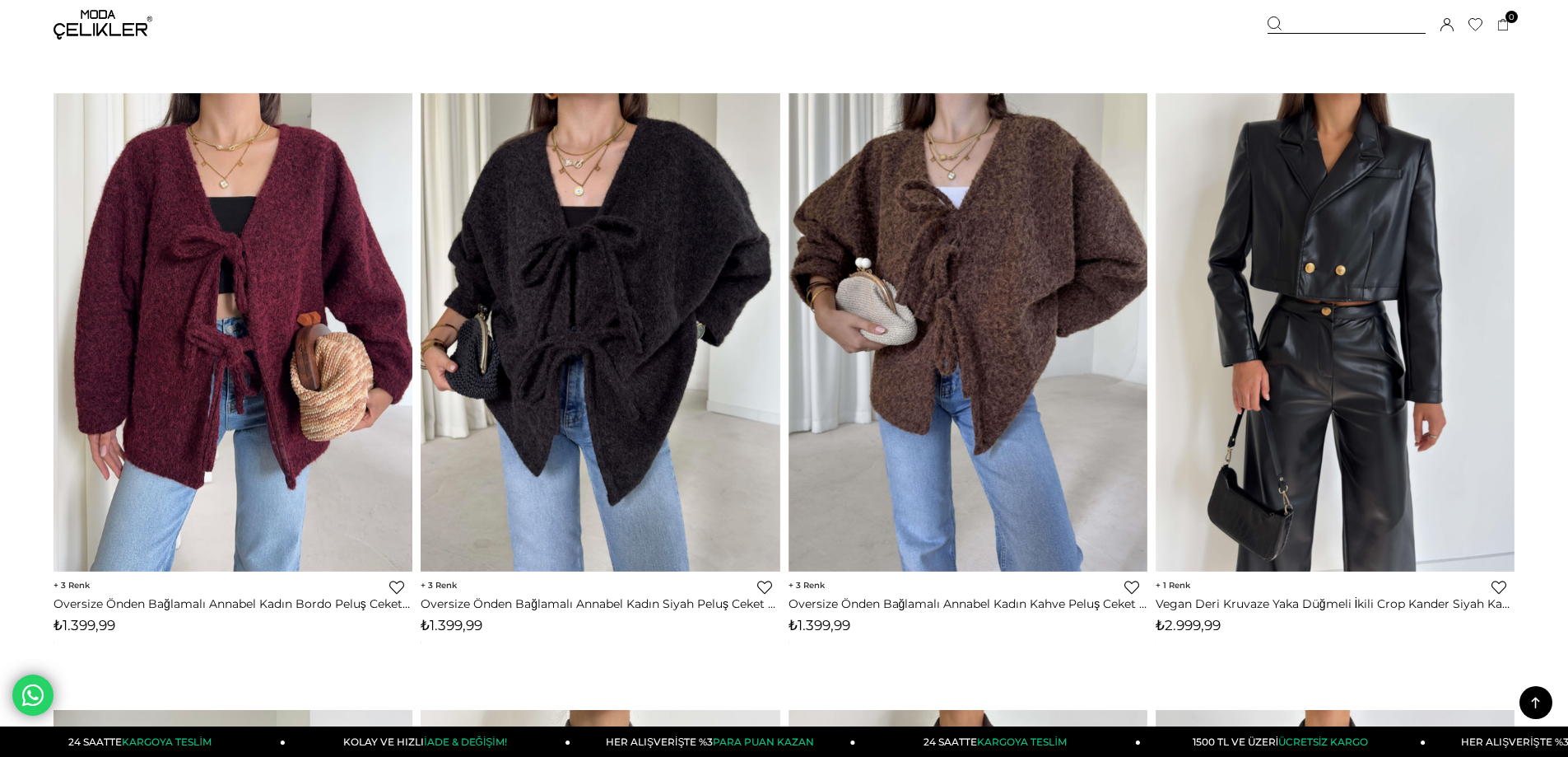
scroll to position [1303, 0]
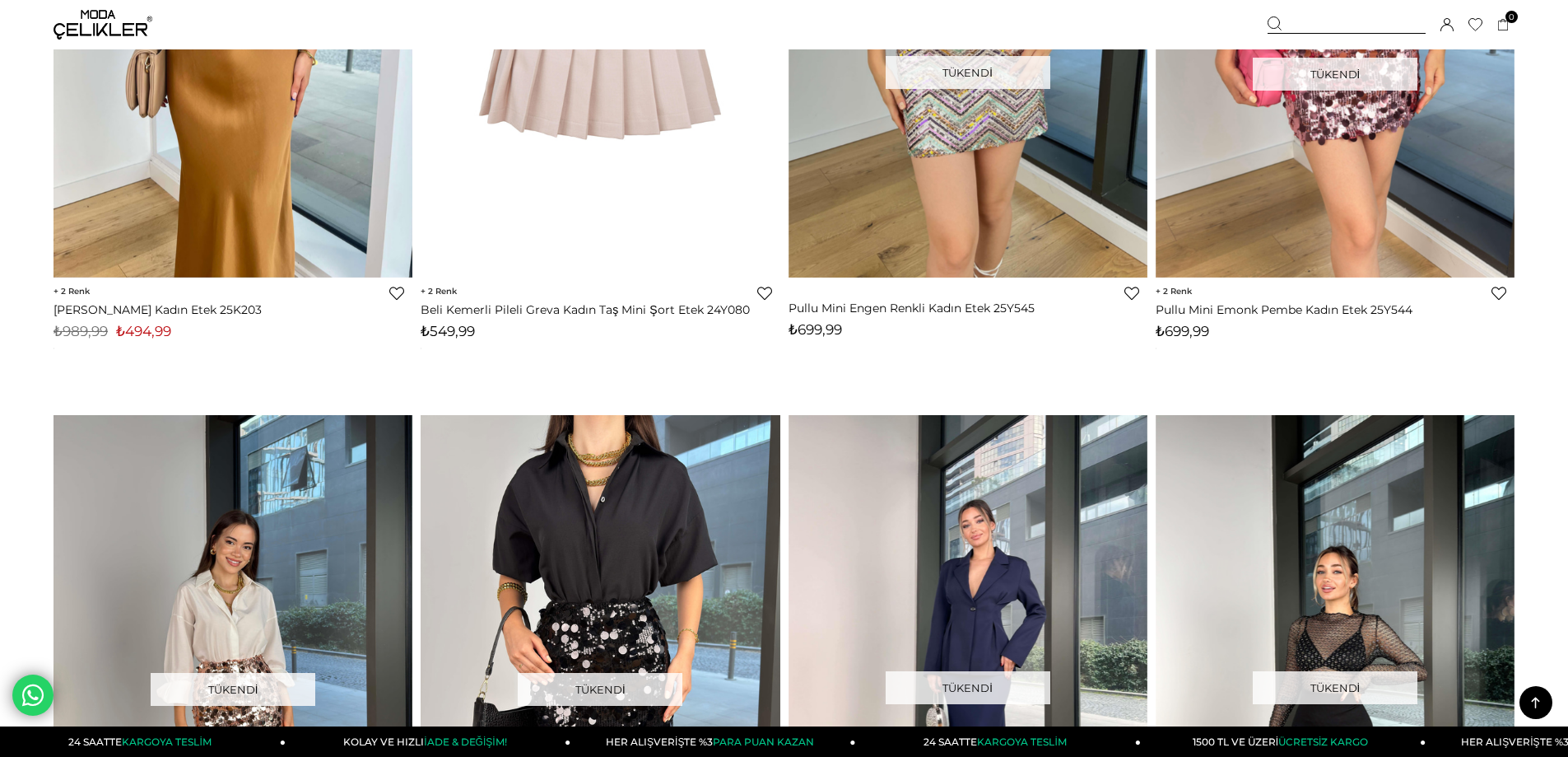
scroll to position [1812, 0]
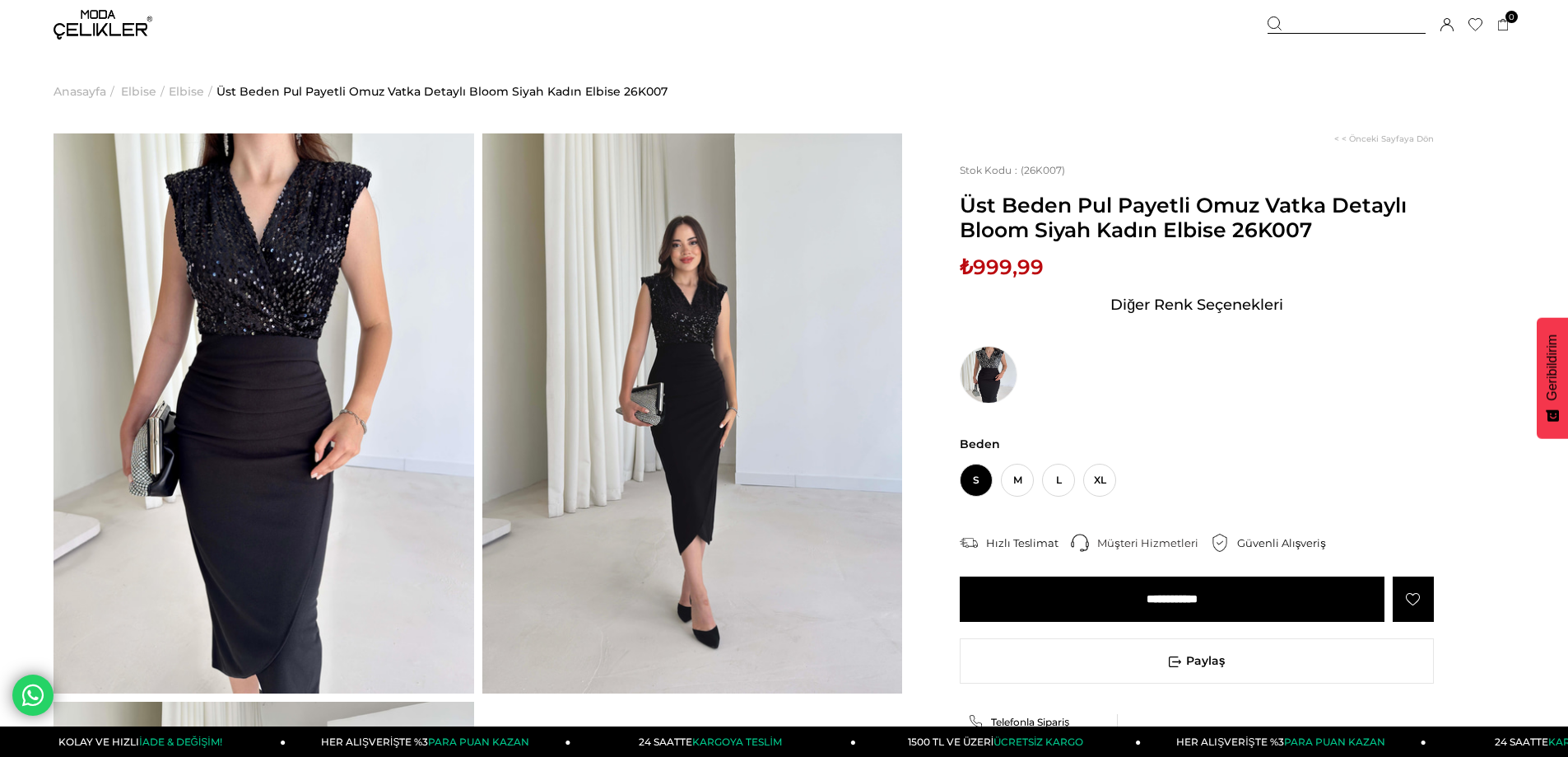
drag, startPoint x: 1081, startPoint y: 583, endPoint x: 950, endPoint y: 643, distance: 144.1
click at [1081, 584] on input "**********" at bounding box center [1172, 598] width 425 height 45
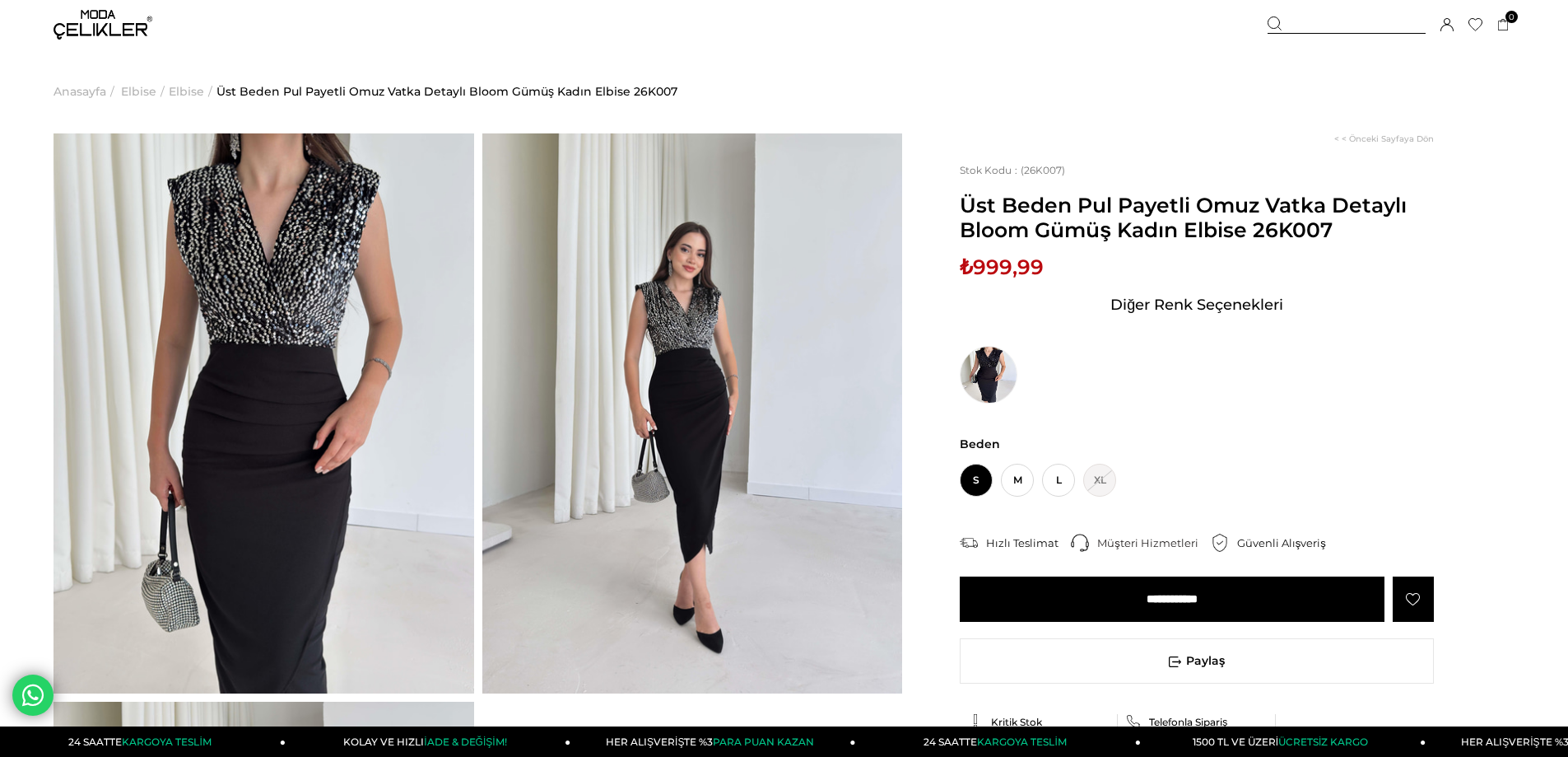
click at [1010, 580] on input "**********" at bounding box center [1172, 598] width 425 height 45
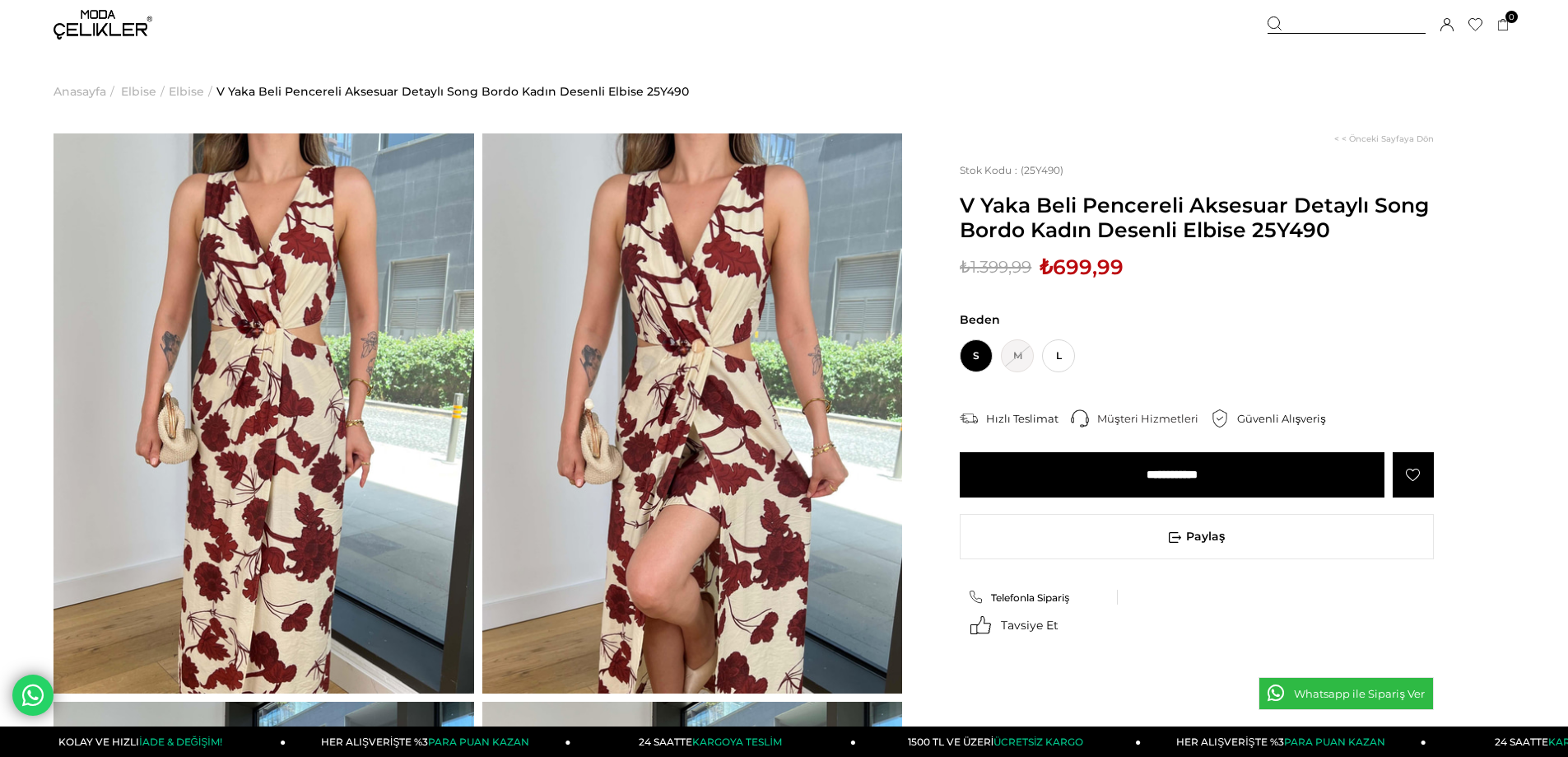
click at [1061, 468] on input "**********" at bounding box center [1172, 475] width 425 height 45
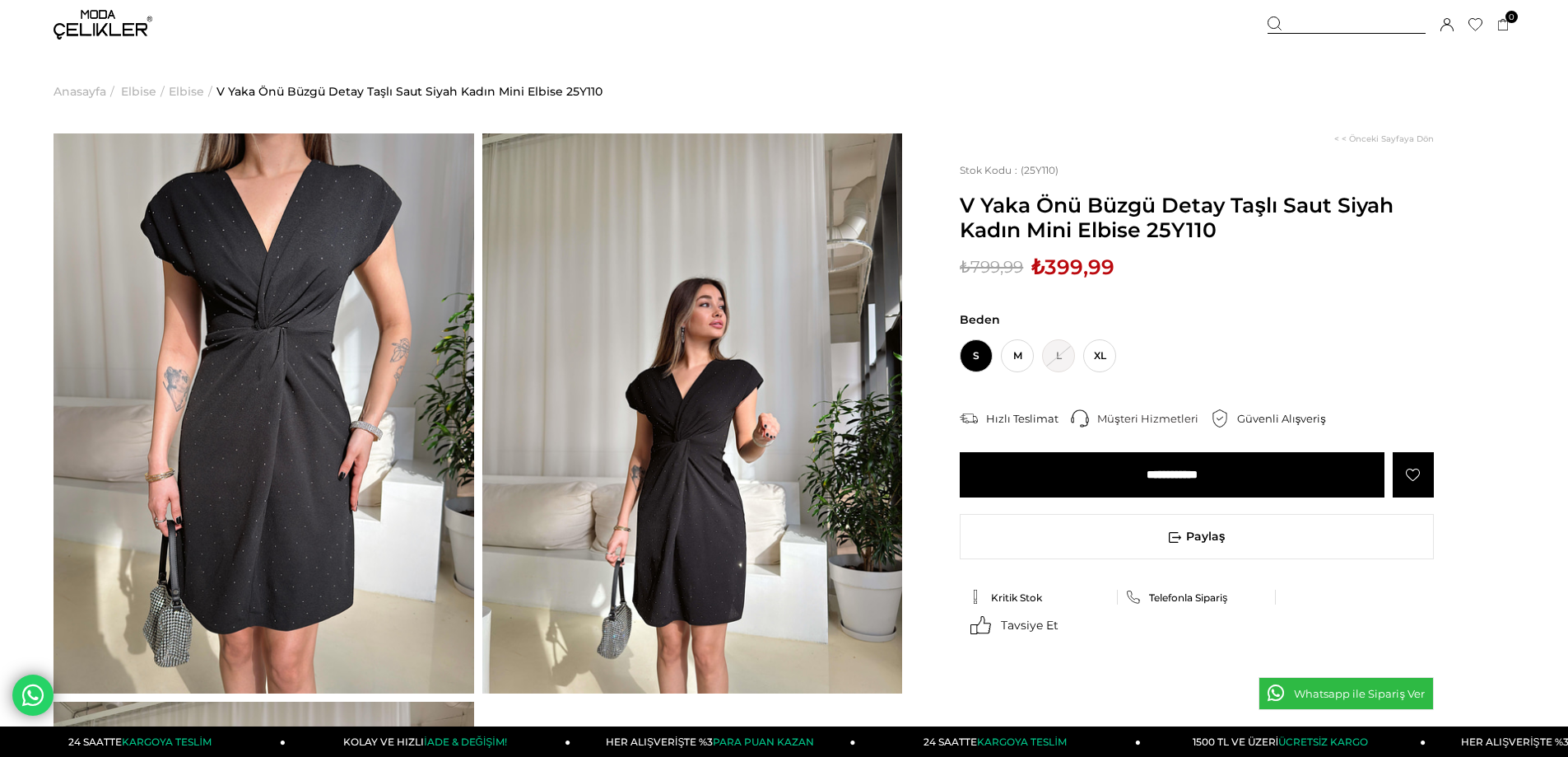
click at [1062, 472] on input "**********" at bounding box center [1172, 475] width 425 height 45
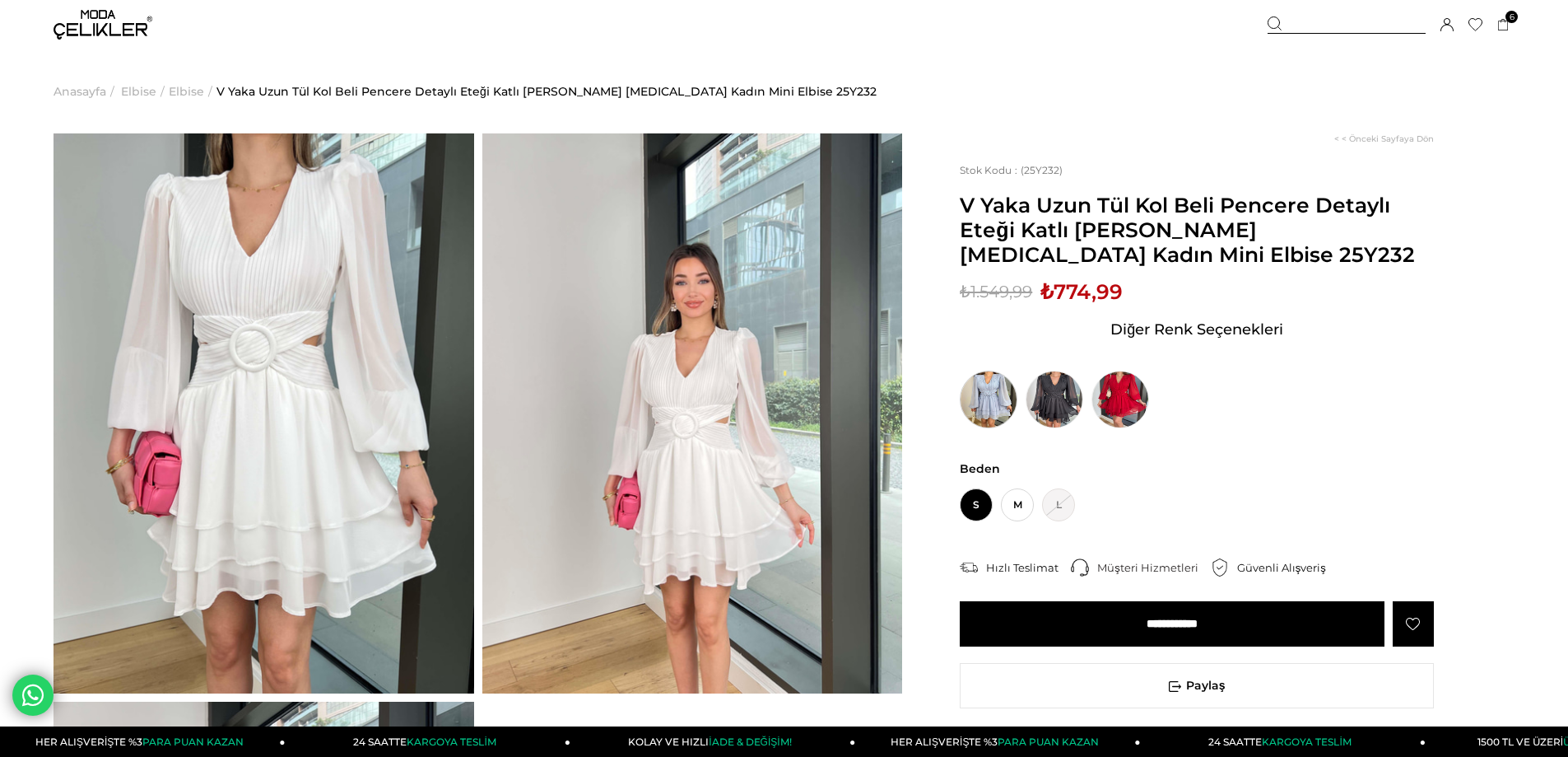
click at [1003, 385] on img at bounding box center [989, 399] width 58 height 58
click at [997, 385] on img at bounding box center [989, 399] width 58 height 58
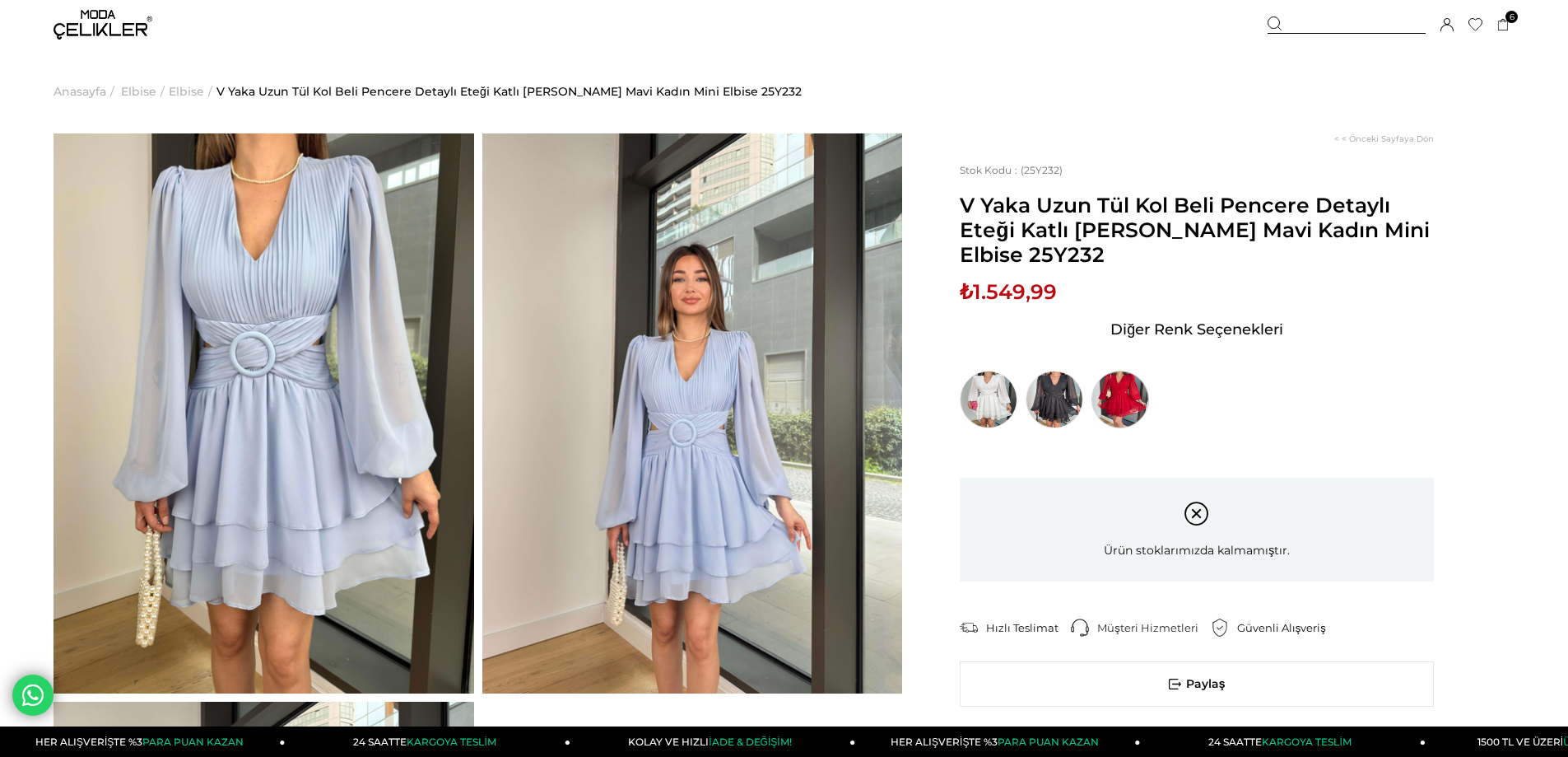
click at [1119, 391] on img at bounding box center [1120, 399] width 58 height 58
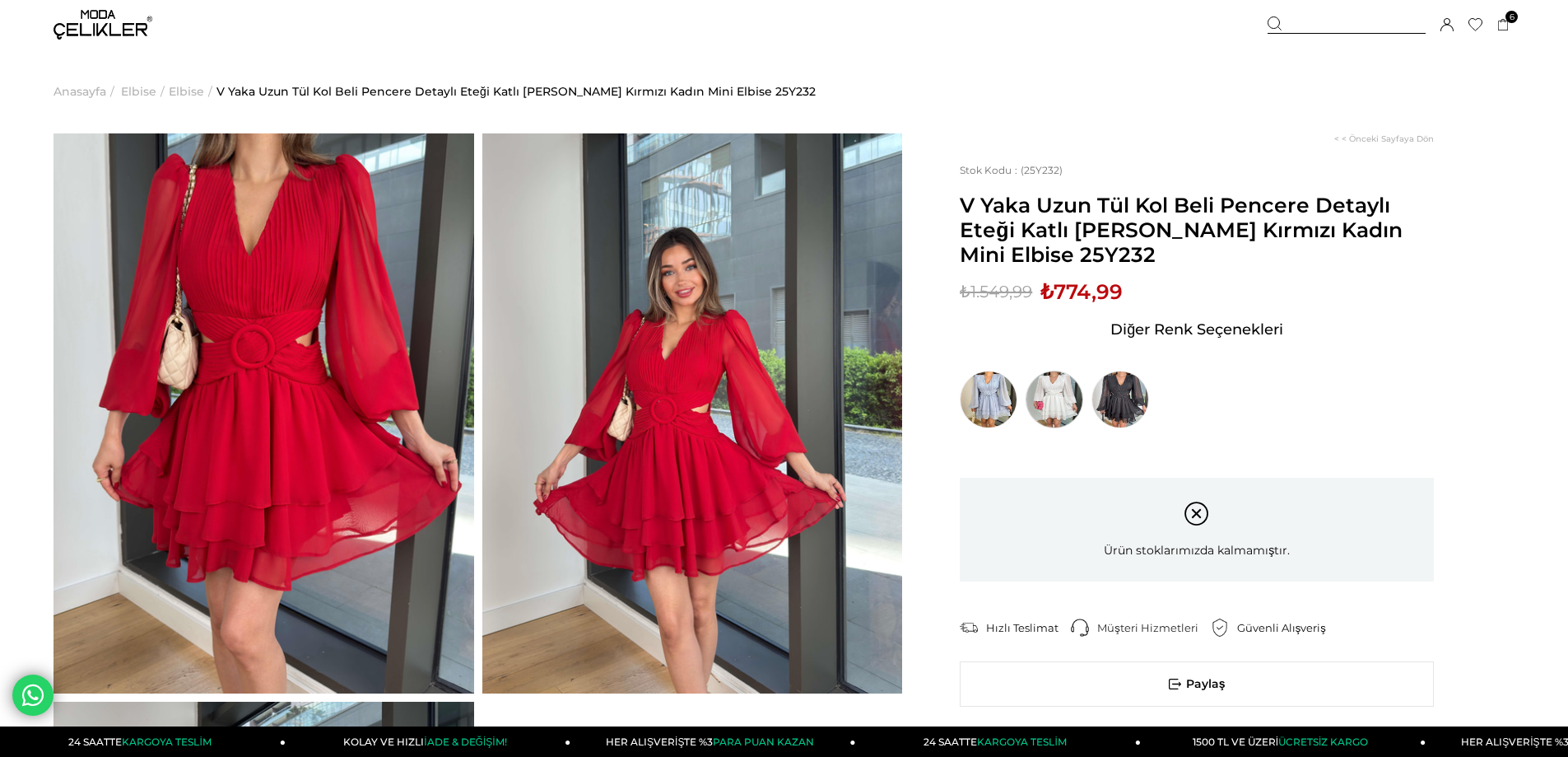
click at [1054, 405] on img at bounding box center [1055, 399] width 58 height 58
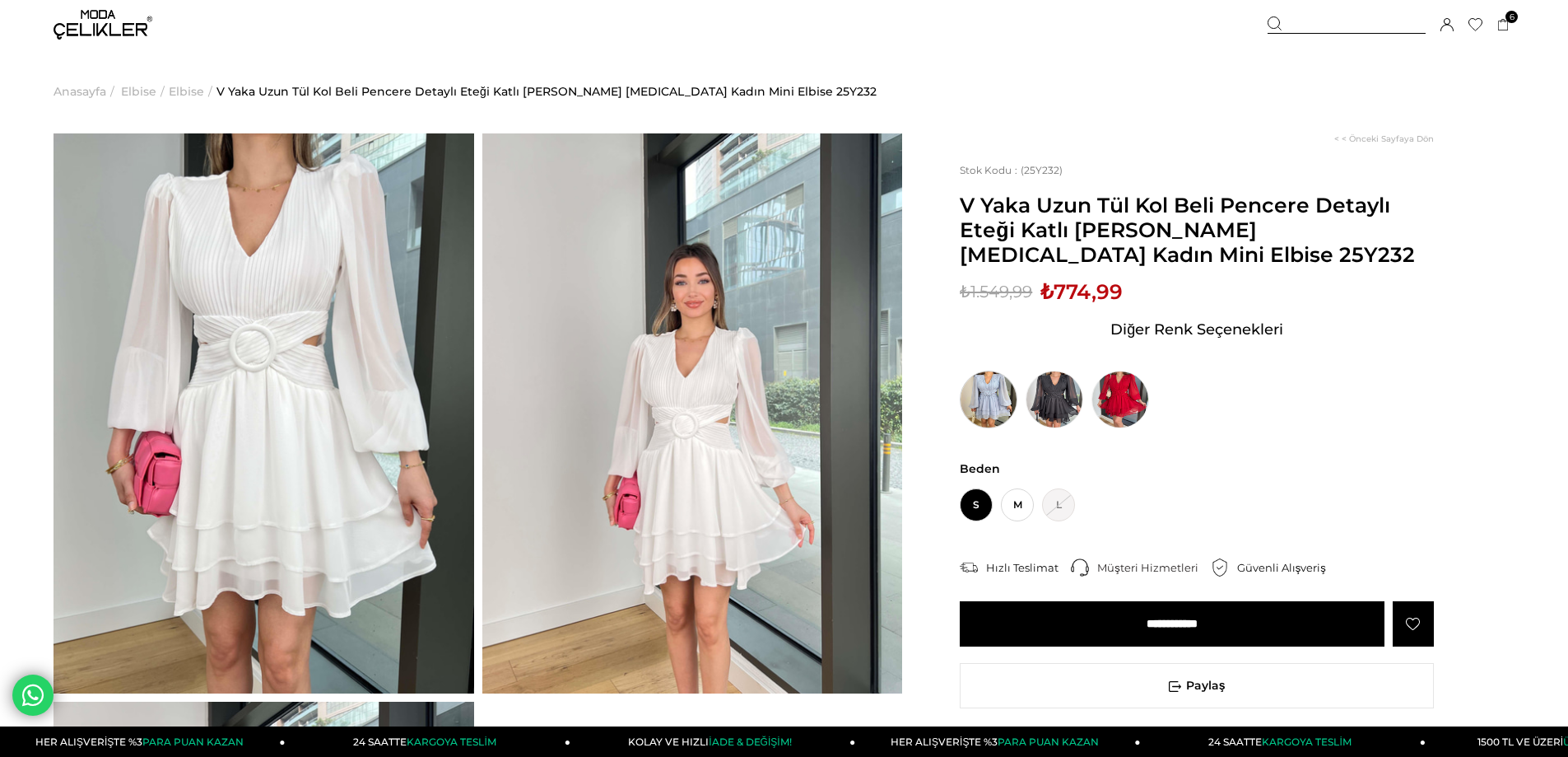
click at [983, 404] on img at bounding box center [989, 399] width 58 height 58
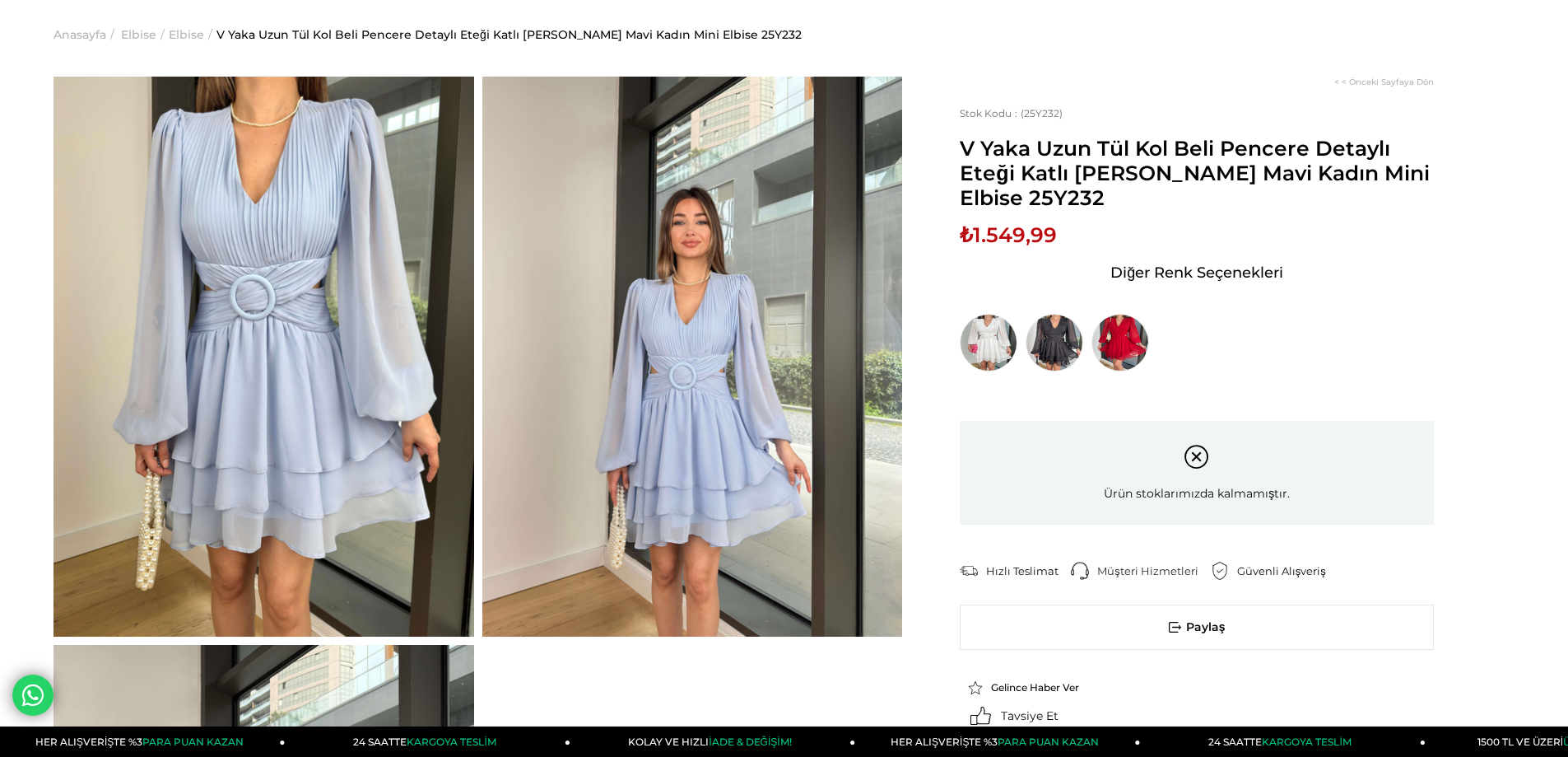
scroll to position [82, 0]
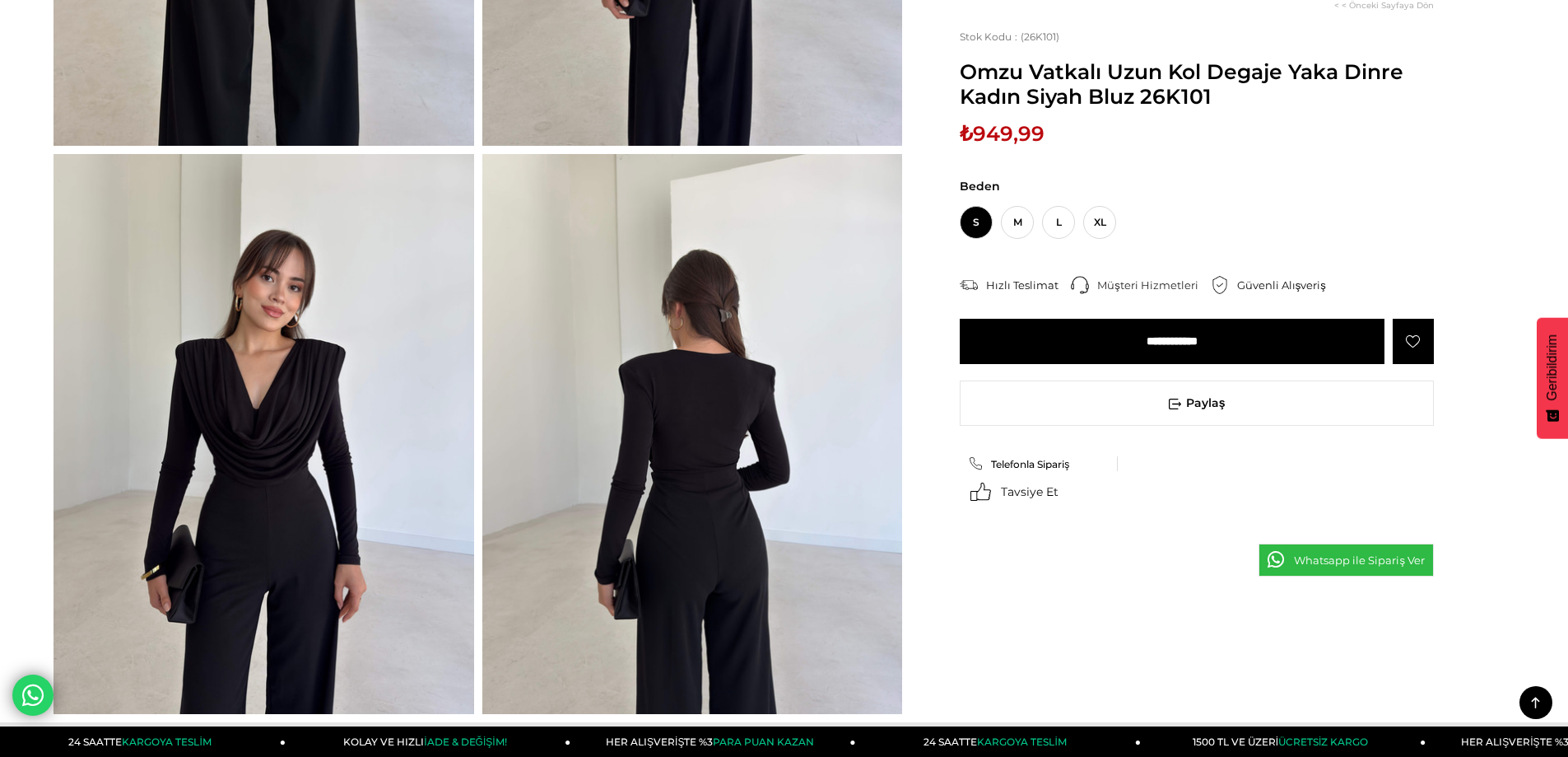
scroll to position [576, 0]
